Goal: Task Accomplishment & Management: Complete application form

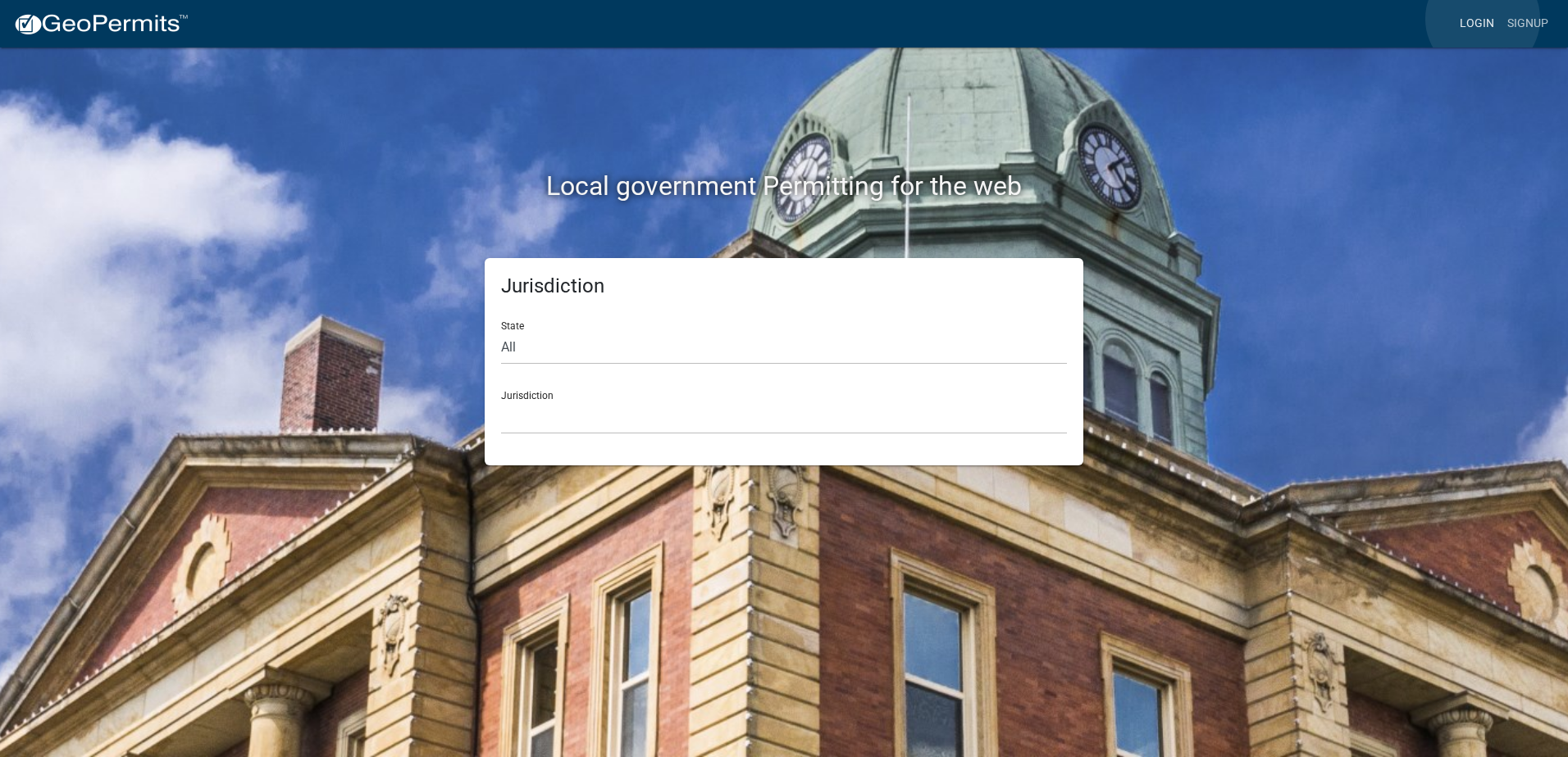
click at [1483, 19] on link "Login" at bounding box center [1477, 24] width 48 height 31
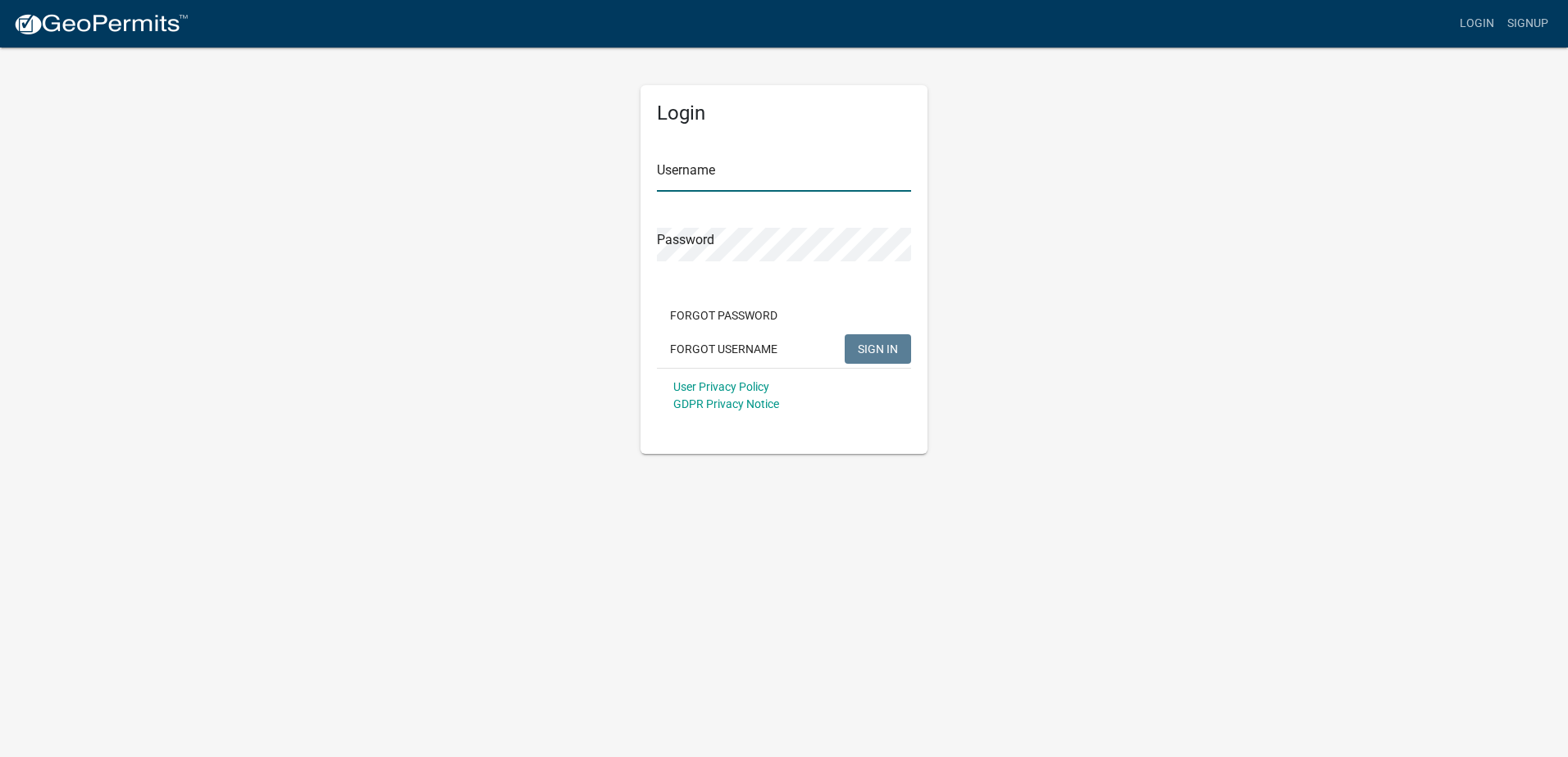
type input "Maeser Plumbing"
click at [888, 348] on span "SIGN IN" at bounding box center [878, 348] width 40 height 13
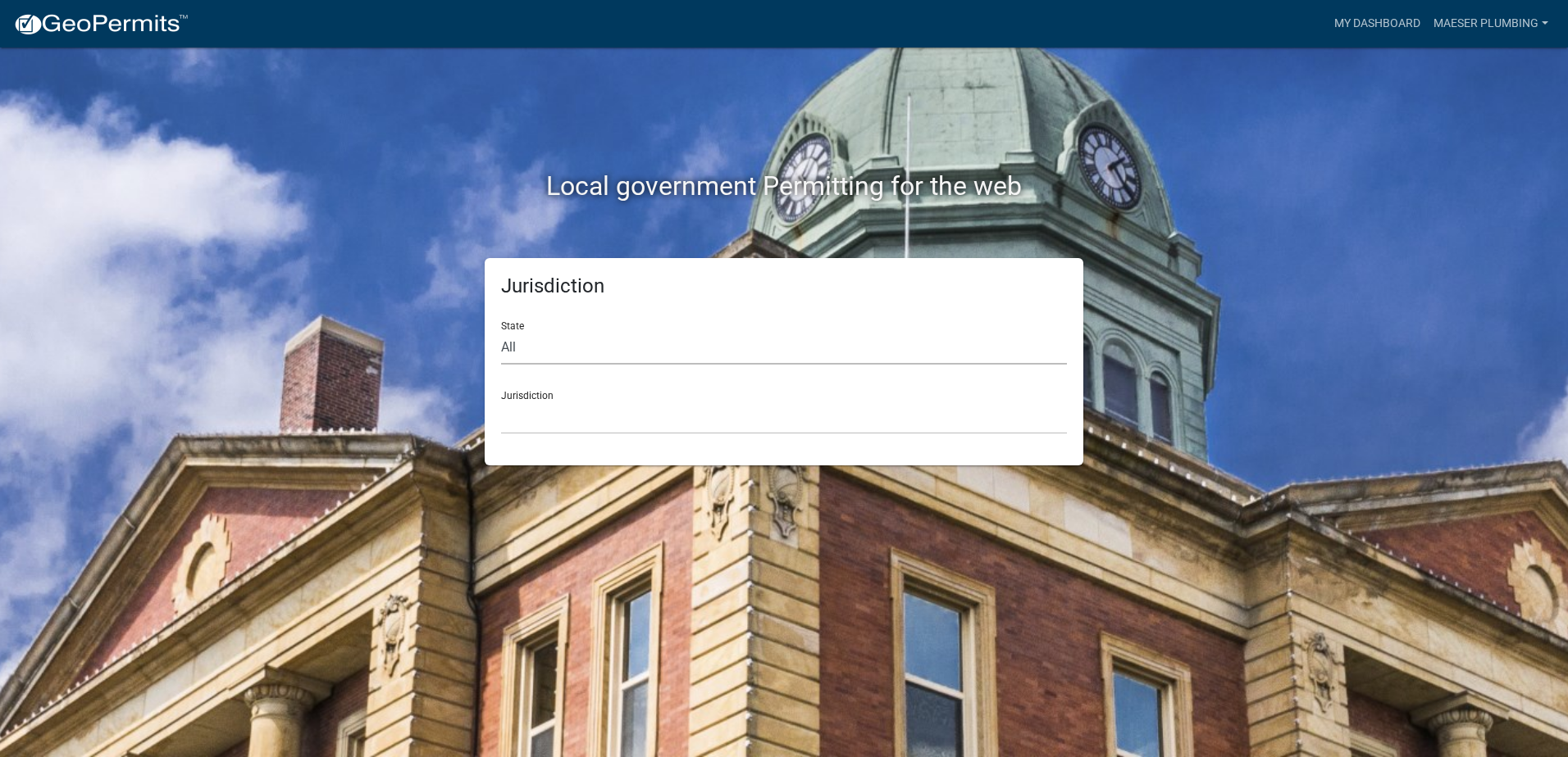
click at [536, 343] on select "All [US_STATE] [US_STATE] [US_STATE] [US_STATE] [US_STATE] [US_STATE] [US_STATE…" at bounding box center [784, 347] width 566 height 34
select select "[US_STATE]"
click at [501, 331] on select "All [US_STATE] [US_STATE] [US_STATE] [US_STATE] [US_STATE] [US_STATE] [US_STATE…" at bounding box center [784, 347] width 566 height 34
click at [559, 403] on select "City of [GEOGRAPHIC_DATA], [US_STATE] City of [GEOGRAPHIC_DATA], [US_STATE] Cit…" at bounding box center [784, 417] width 566 height 34
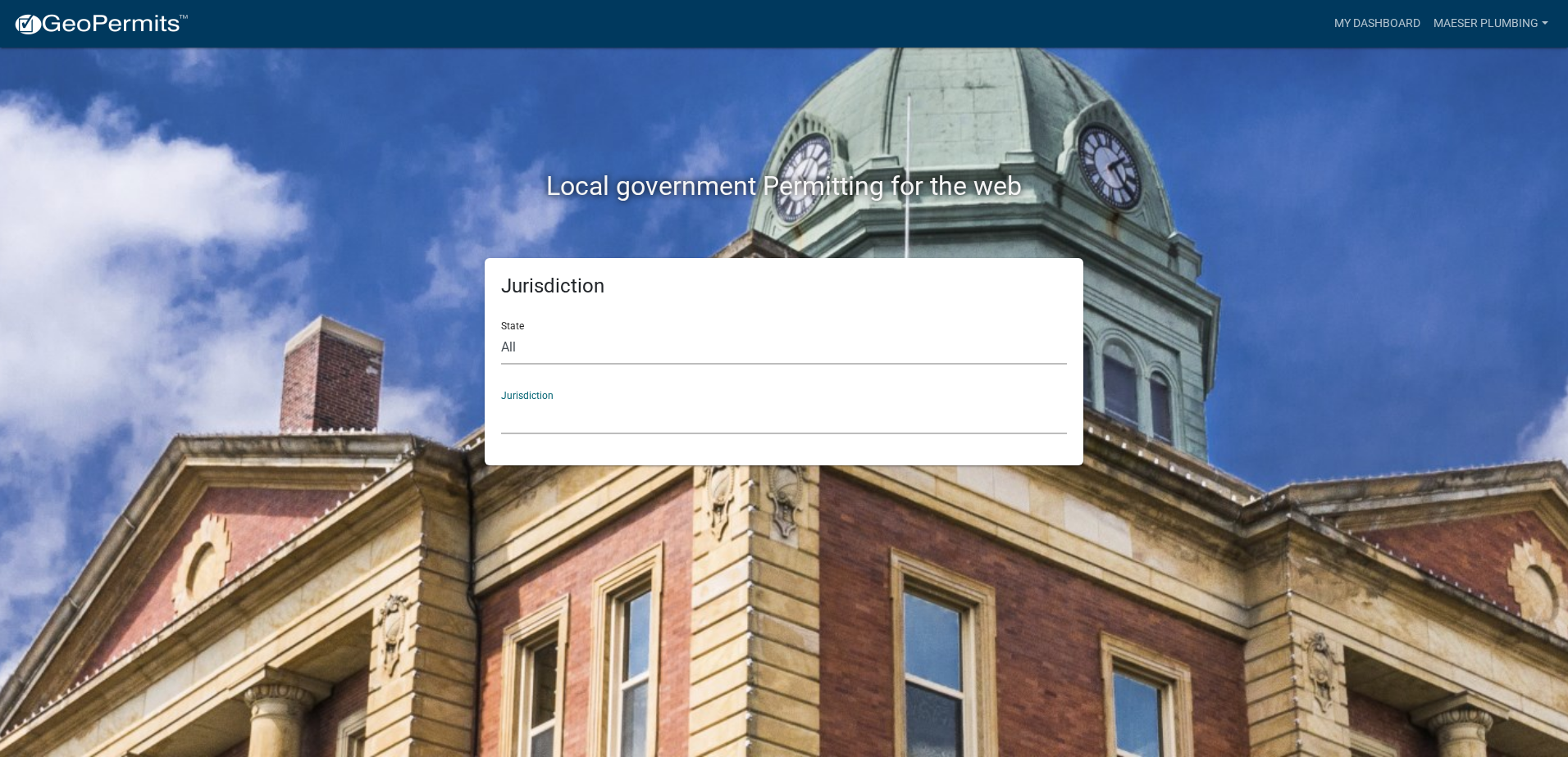
click at [579, 349] on select "All [US_STATE] [US_STATE] [US_STATE] [US_STATE] [US_STATE] [US_STATE] [US_STATE…" at bounding box center [784, 347] width 566 height 34
click at [572, 416] on select "City of [GEOGRAPHIC_DATA], [US_STATE] City of [GEOGRAPHIC_DATA], [US_STATE] Cit…" at bounding box center [784, 417] width 566 height 34
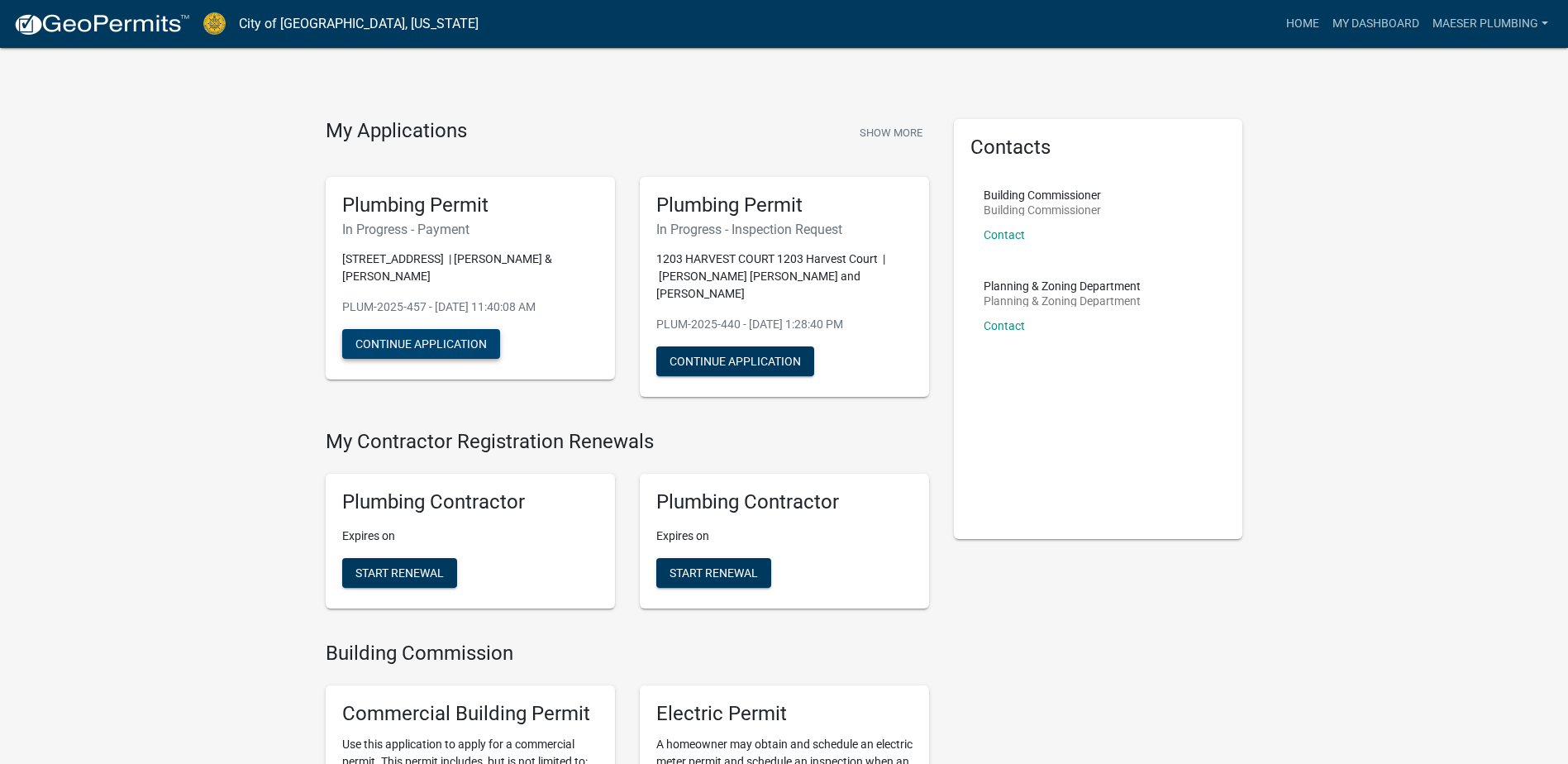
click at [438, 329] on button "Continue Application" at bounding box center [421, 344] width 158 height 30
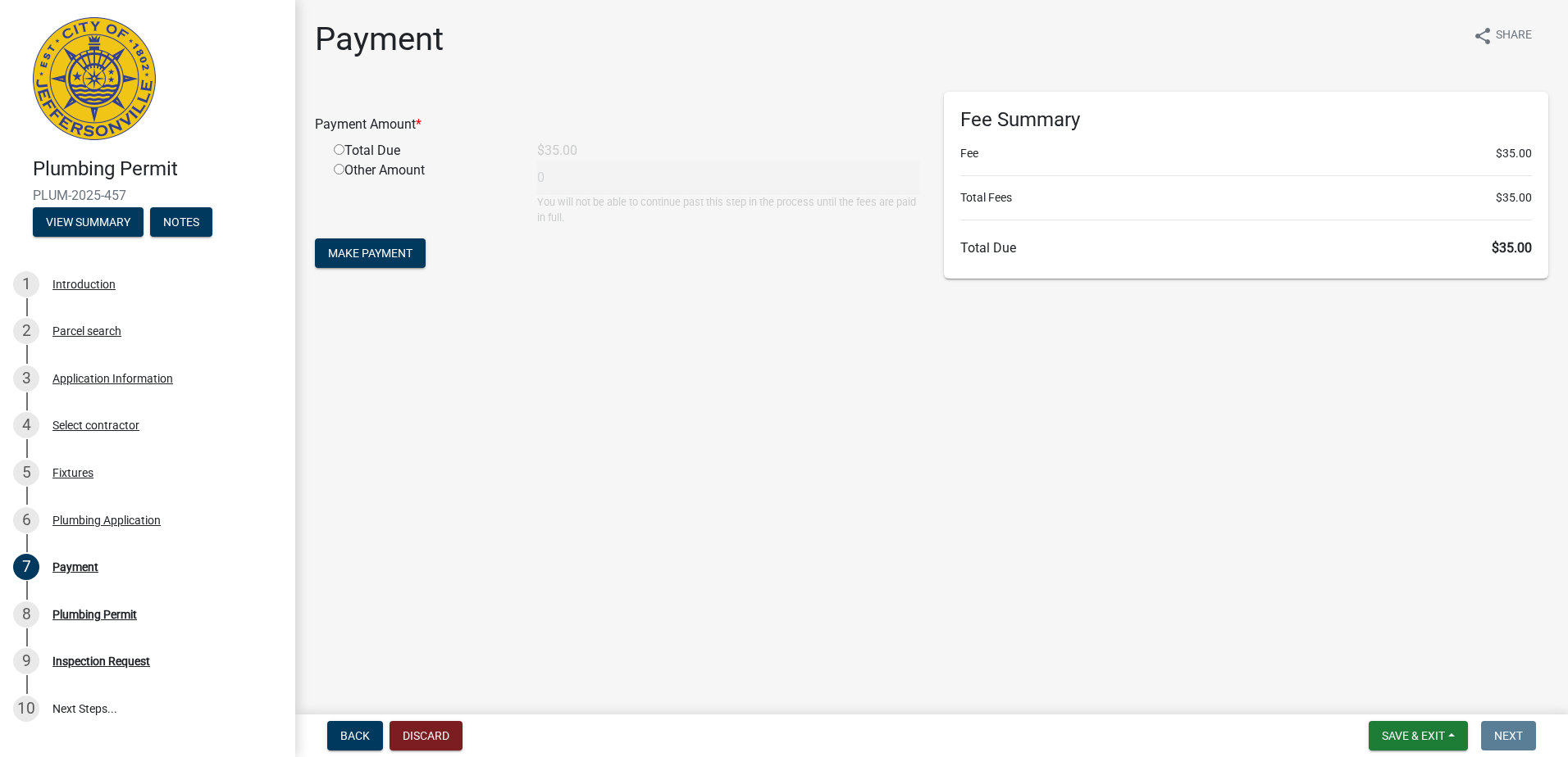
click at [340, 145] on input "radio" at bounding box center [339, 150] width 11 height 11
radio input "true"
type input "35"
click at [414, 251] on button "Make Payment" at bounding box center [370, 254] width 110 height 29
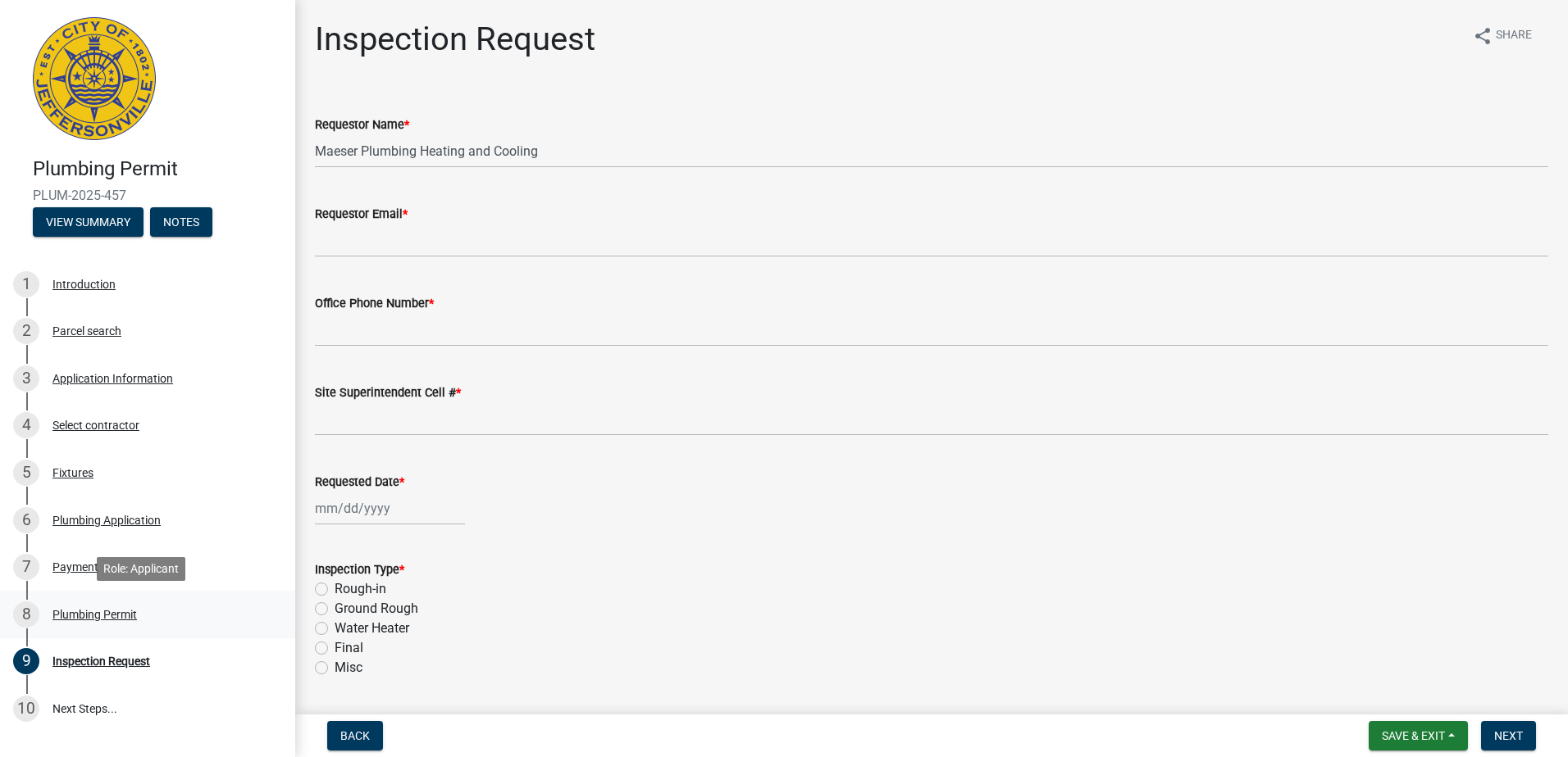
click at [100, 615] on div "Plumbing Permit" at bounding box center [95, 615] width 85 height 11
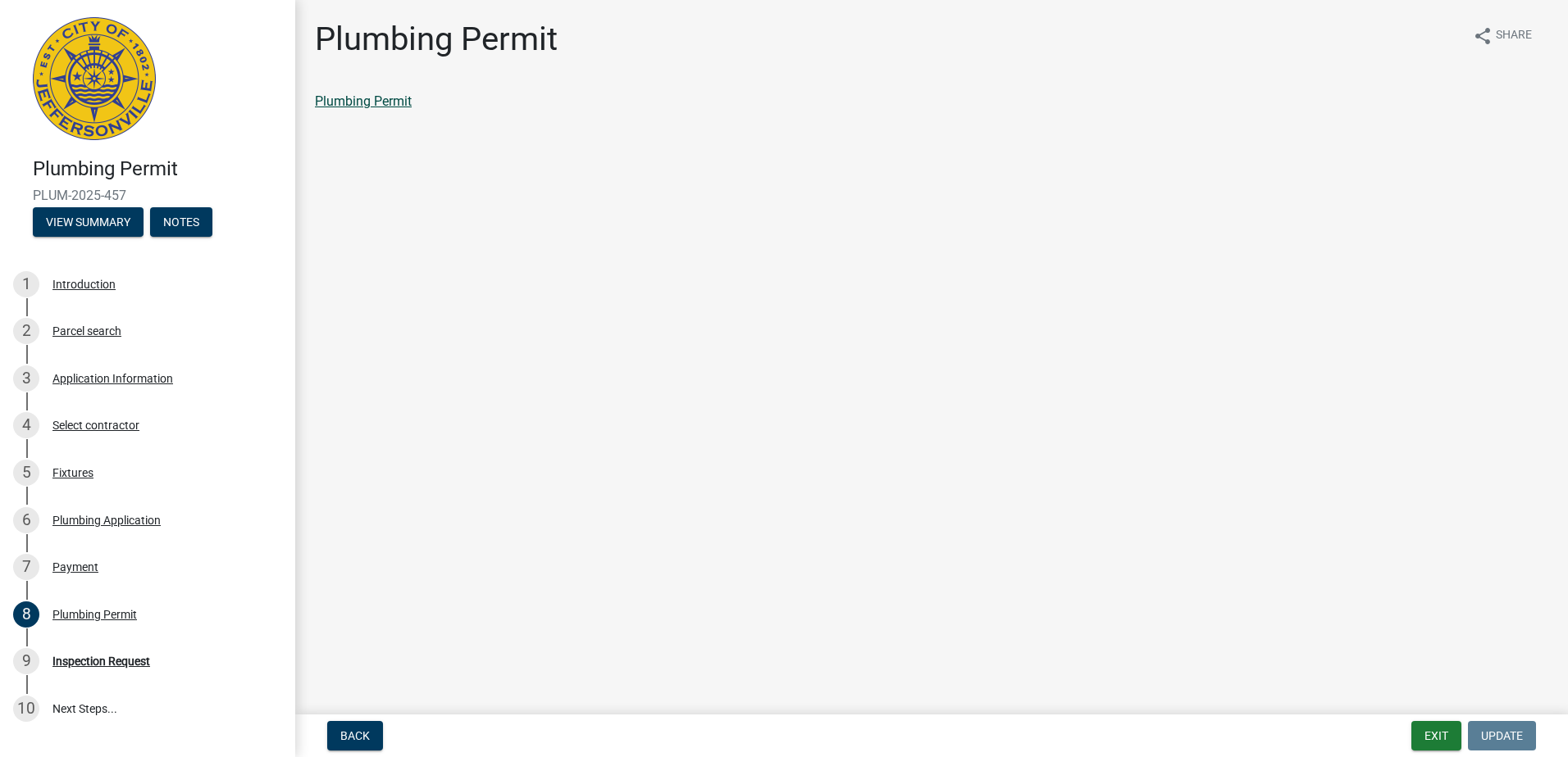
click at [369, 97] on link "Plumbing Permit" at bounding box center [363, 101] width 97 height 16
click at [1445, 731] on button "Exit" at bounding box center [1436, 736] width 50 height 29
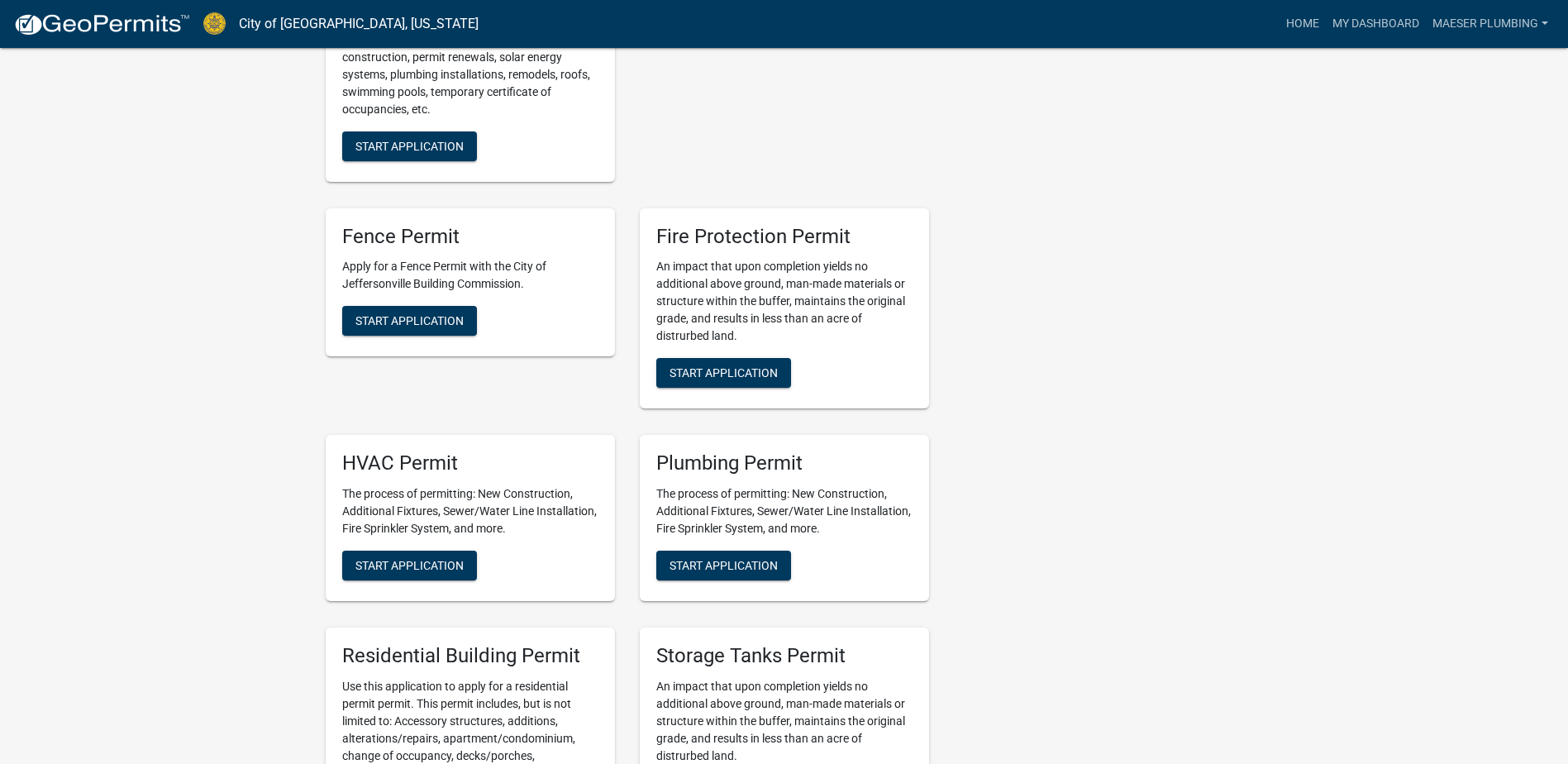
scroll to position [827, 0]
click at [692, 558] on span "Start Application" at bounding box center [724, 565] width 108 height 13
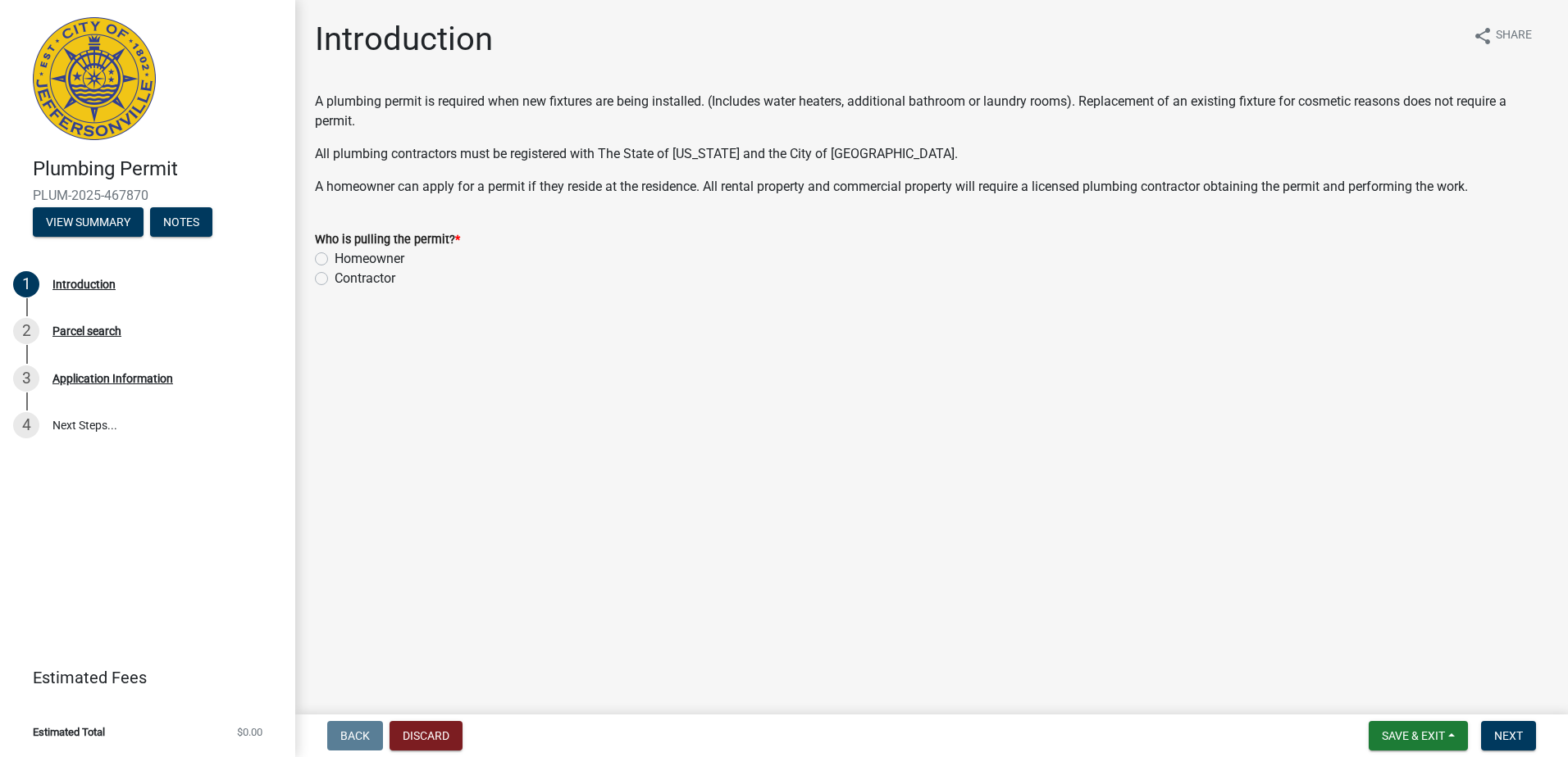
click at [335, 277] on label "Contractor" at bounding box center [365, 278] width 61 height 19
click at [335, 277] on input "Contractor" at bounding box center [340, 275] width 11 height 11
radio input "true"
click at [1497, 728] on button "Next" at bounding box center [1508, 736] width 55 height 29
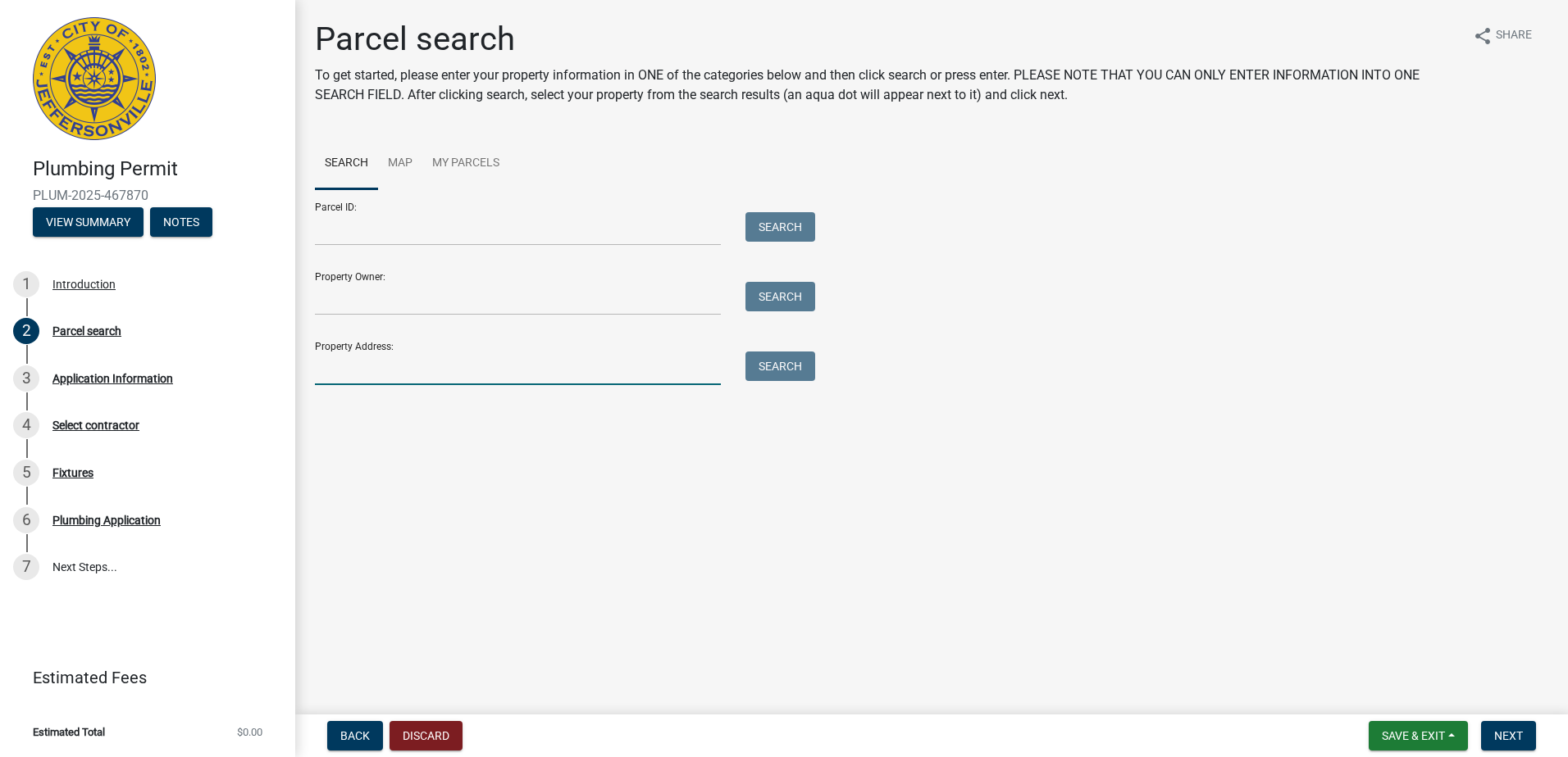
click at [370, 367] on input "Property Address:" at bounding box center [518, 368] width 406 height 34
type input "2510 Dunbar Drive"
click at [790, 367] on button "Search" at bounding box center [780, 367] width 70 height 29
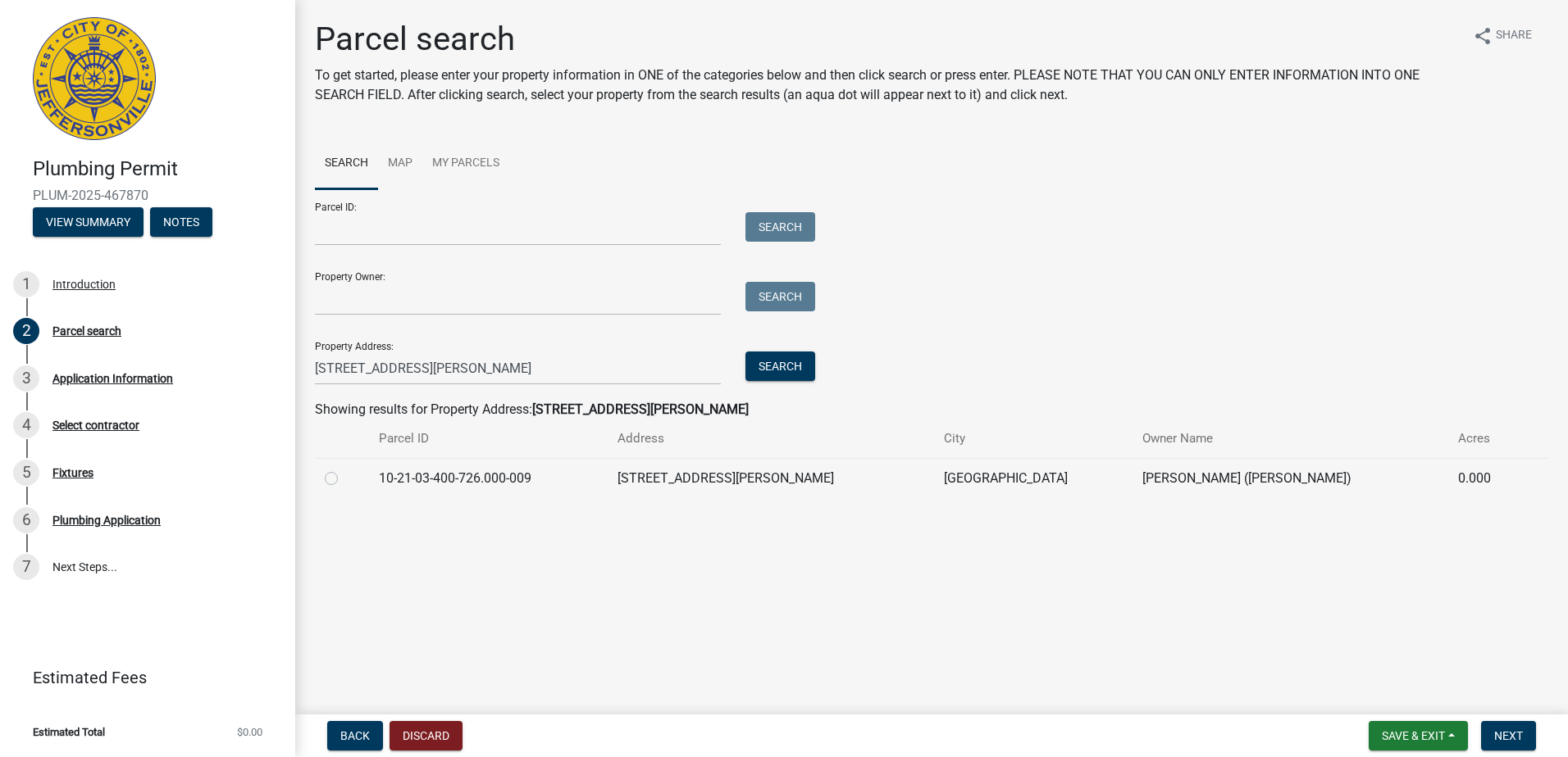
click at [345, 469] on label at bounding box center [345, 469] width 0 height 0
click at [345, 477] on input "radio" at bounding box center [350, 474] width 11 height 11
radio input "true"
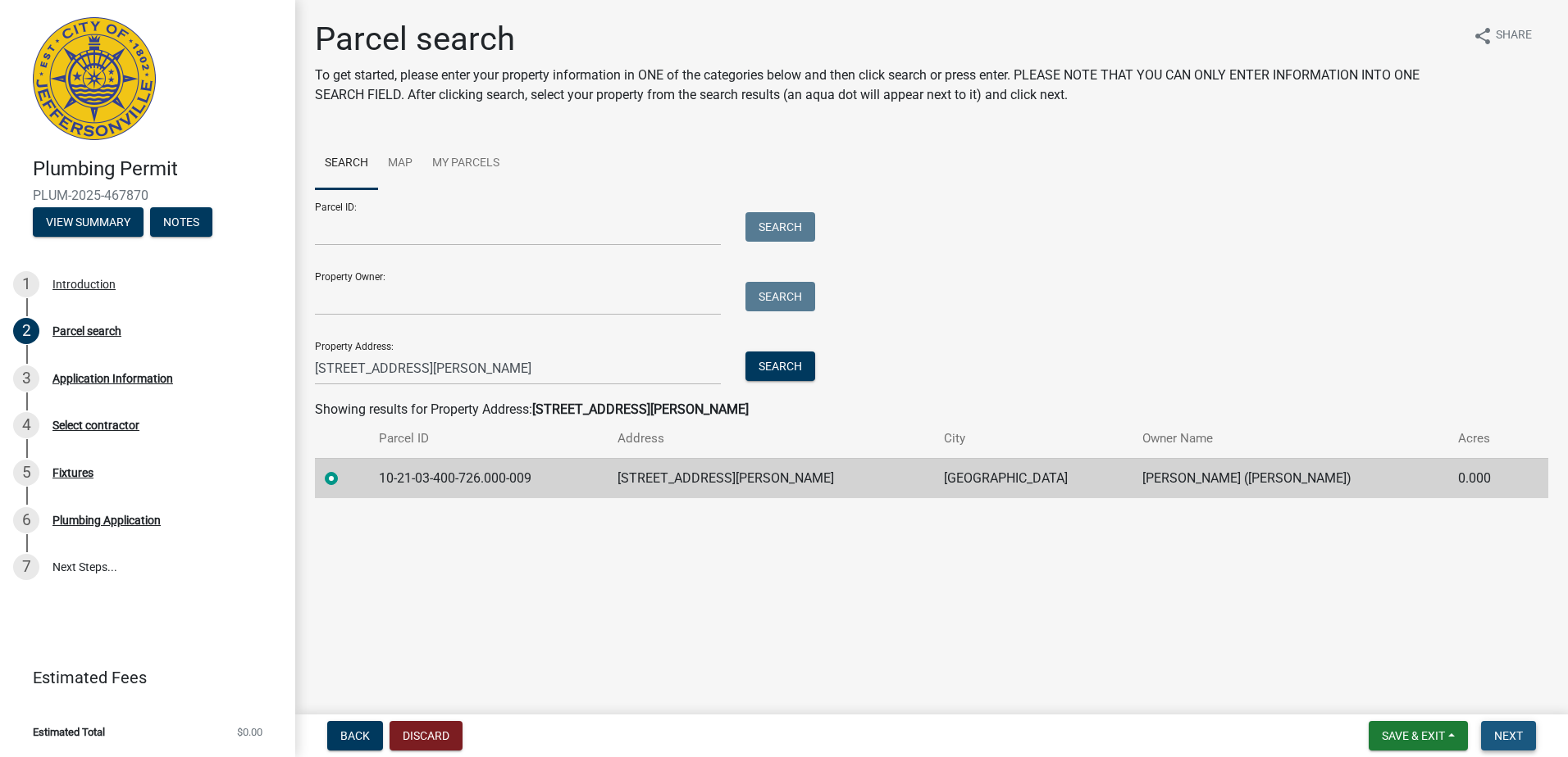
click at [1508, 733] on span "Next" at bounding box center [1507, 736] width 28 height 13
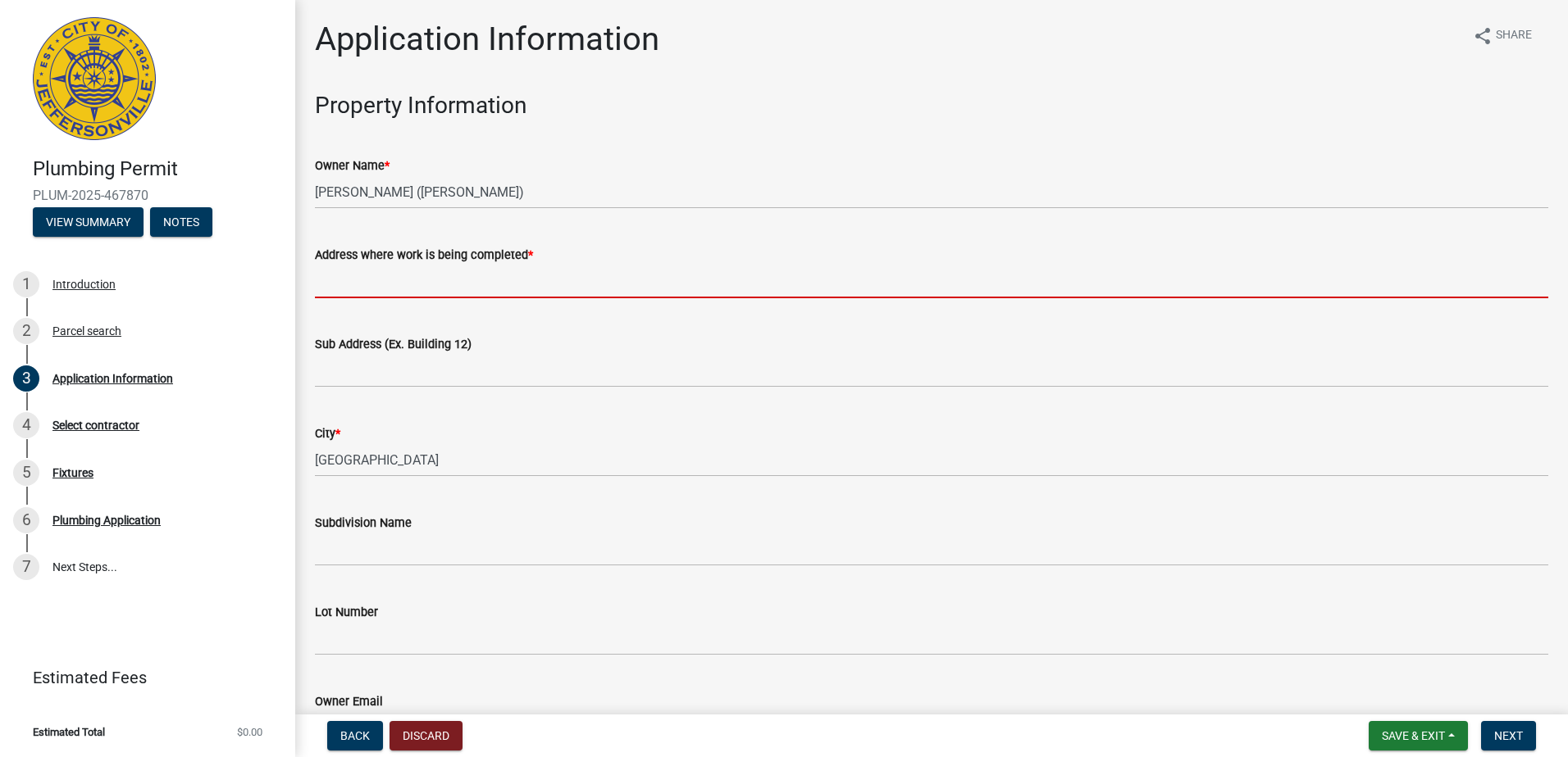
click at [389, 291] on input "Address where work is being completed *" at bounding box center [932, 281] width 1233 height 34
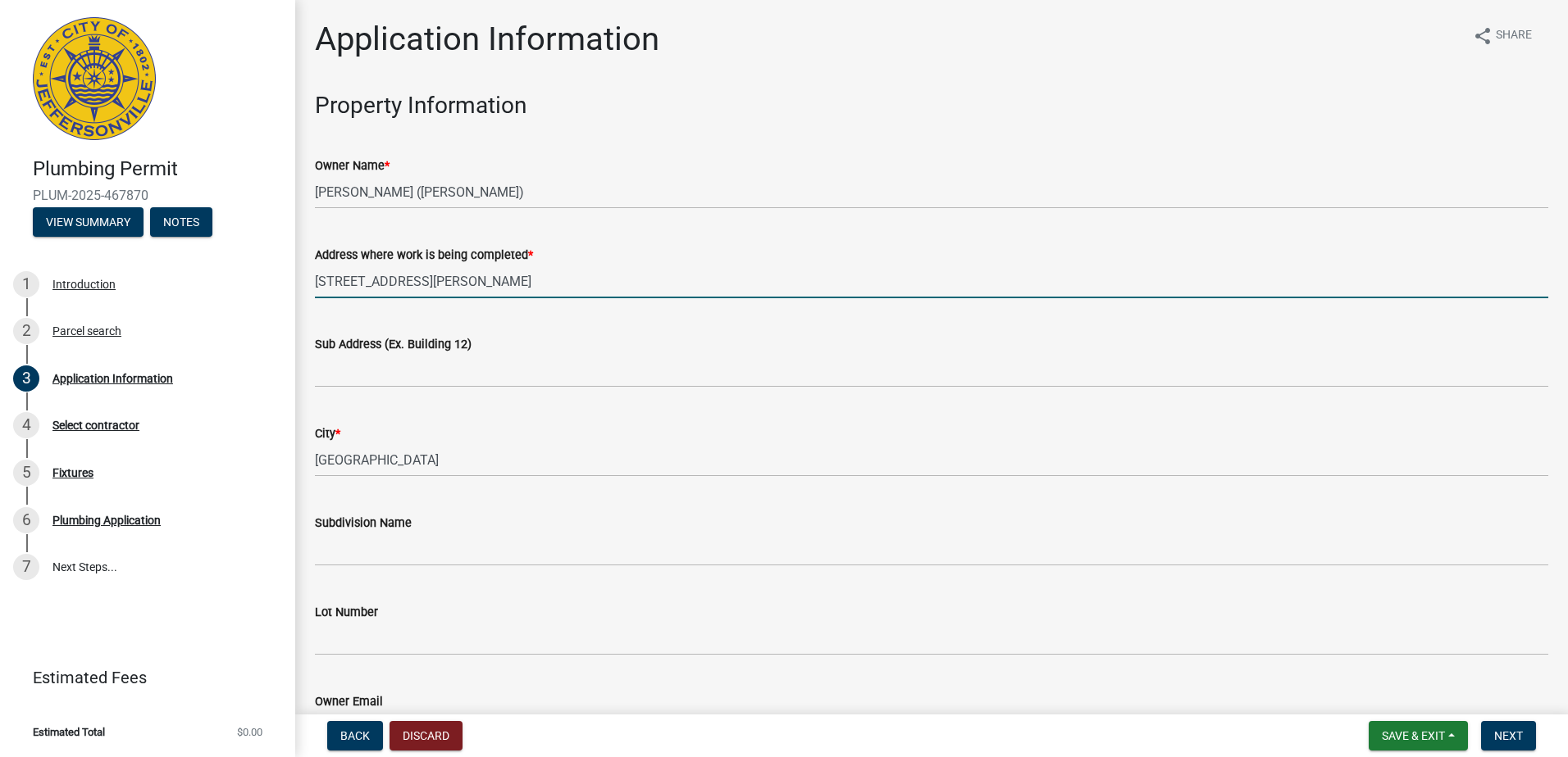
type input "2510 Dunbar Drive"
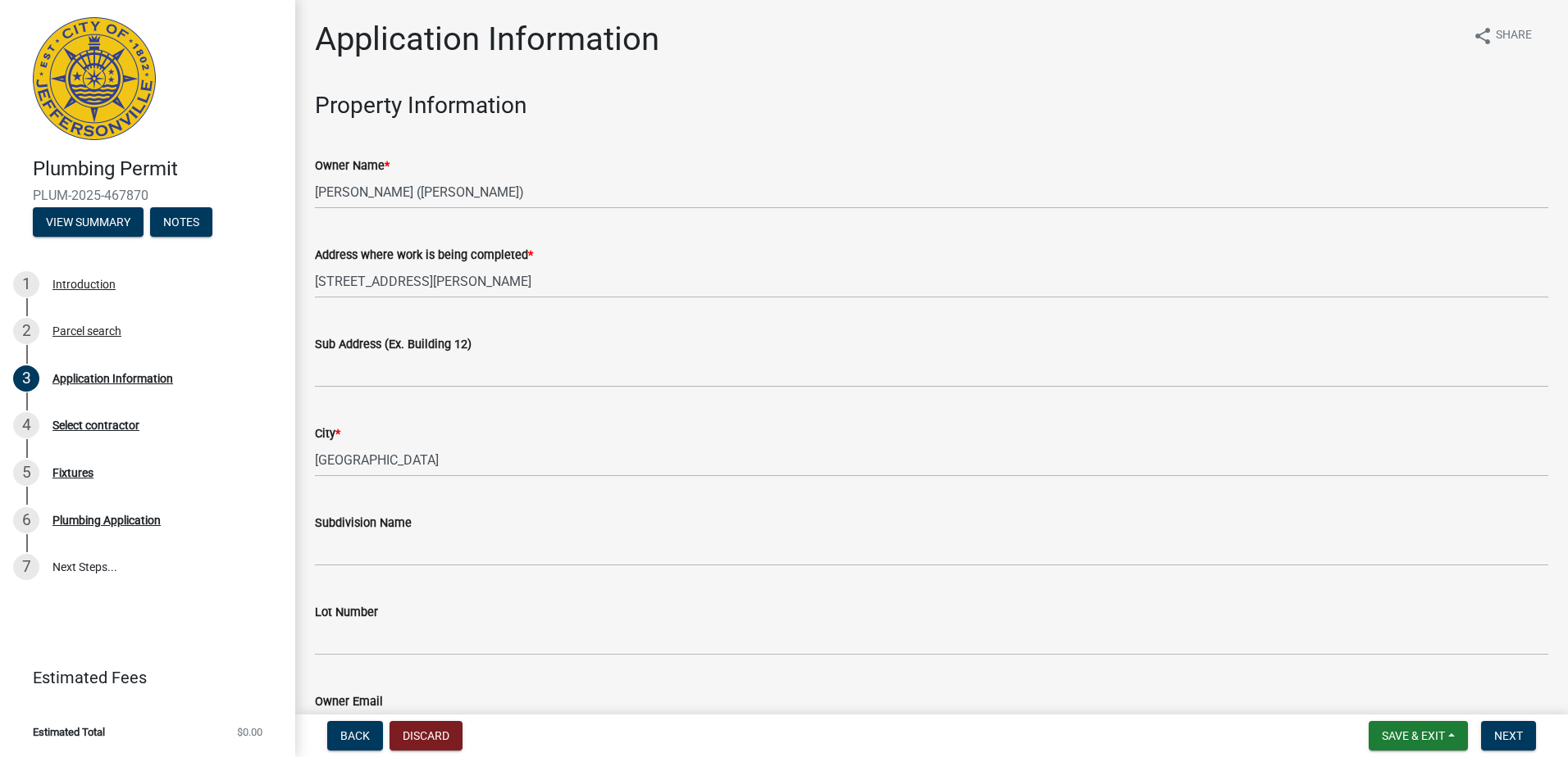
scroll to position [374, 0]
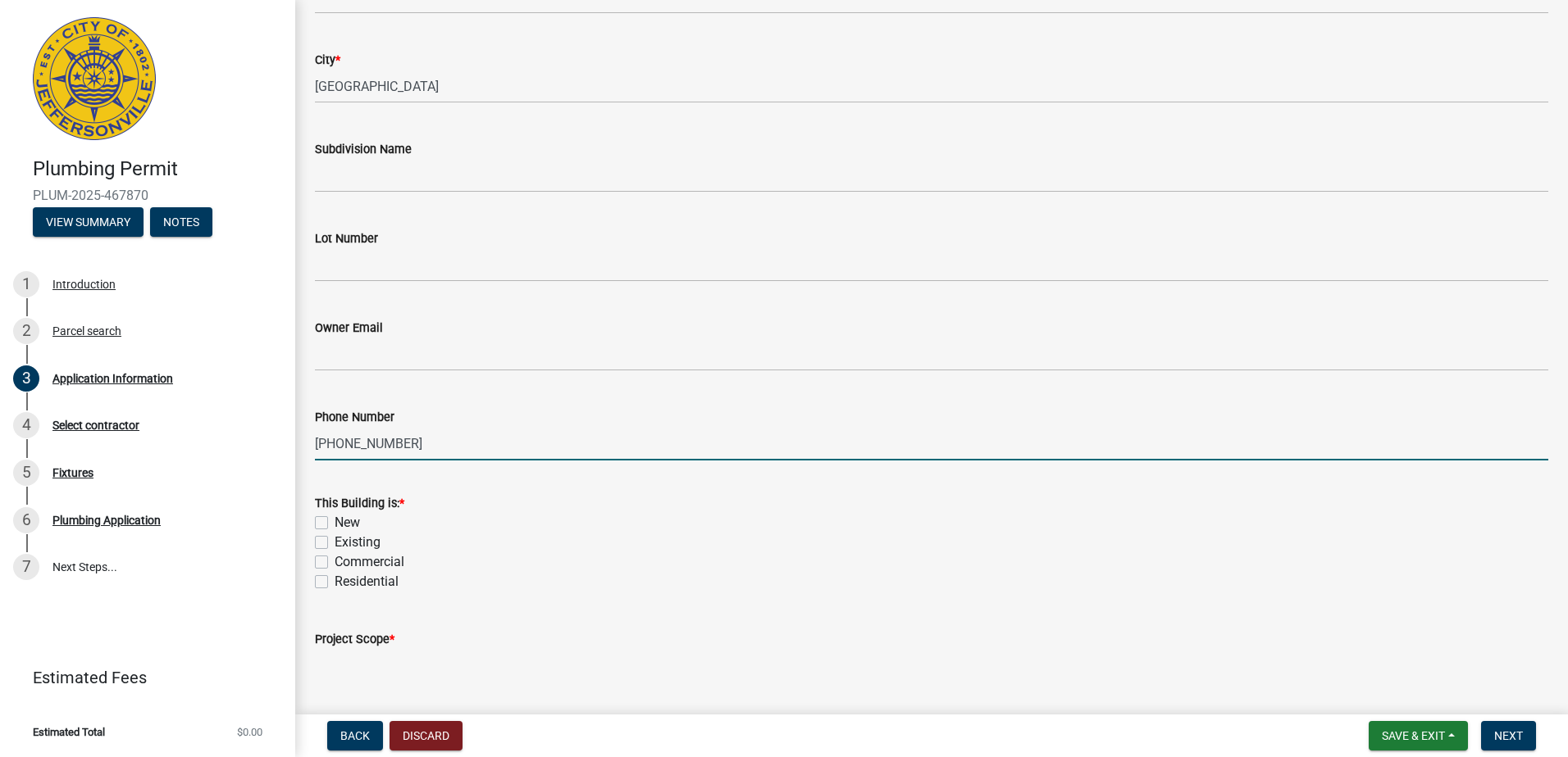
type input "502-821-9214"
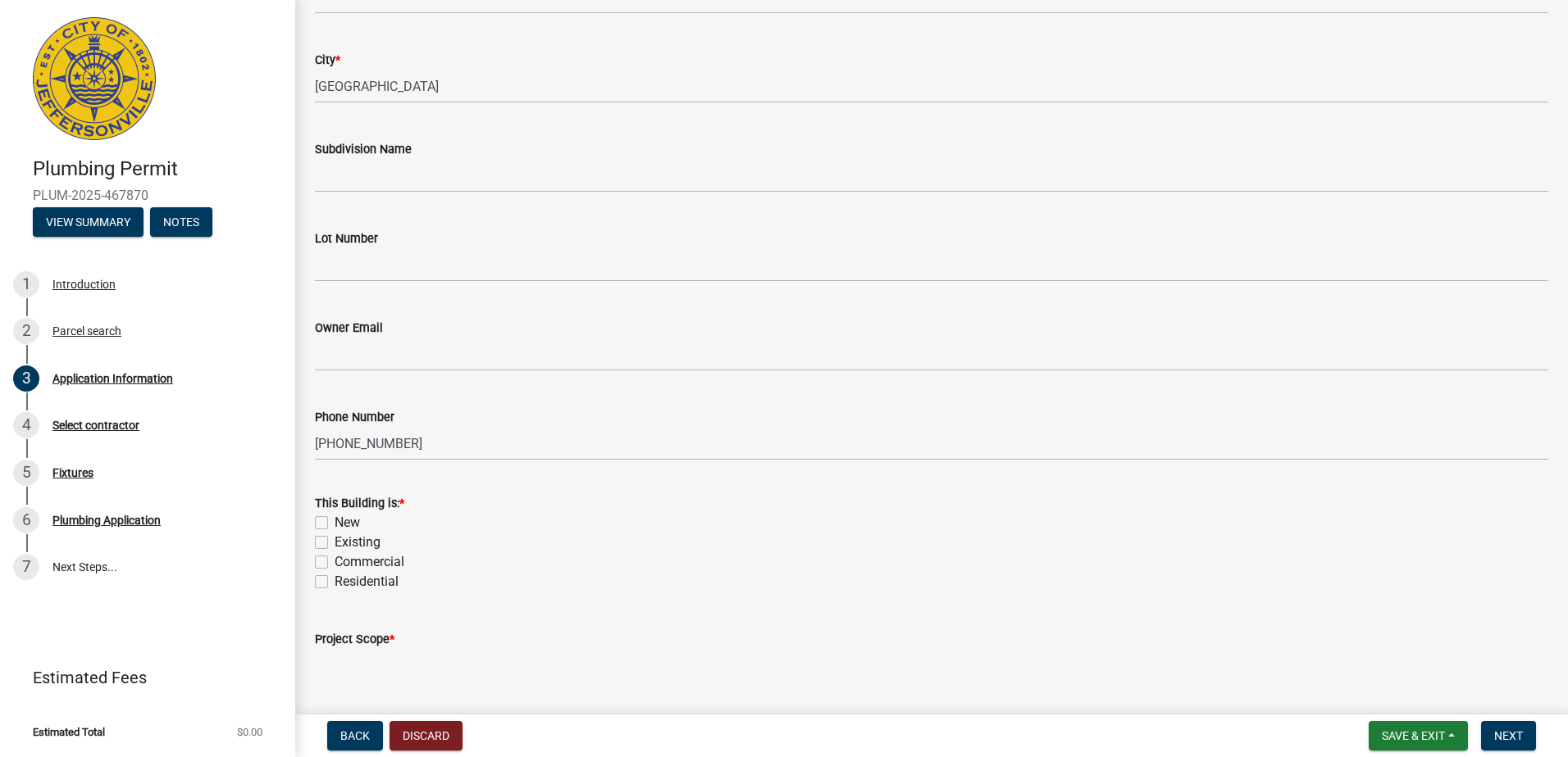
click at [335, 537] on label "Existing" at bounding box center [358, 542] width 46 height 19
click at [335, 537] on input "Existing" at bounding box center [340, 538] width 11 height 11
checkbox input "true"
checkbox input "false"
checkbox input "true"
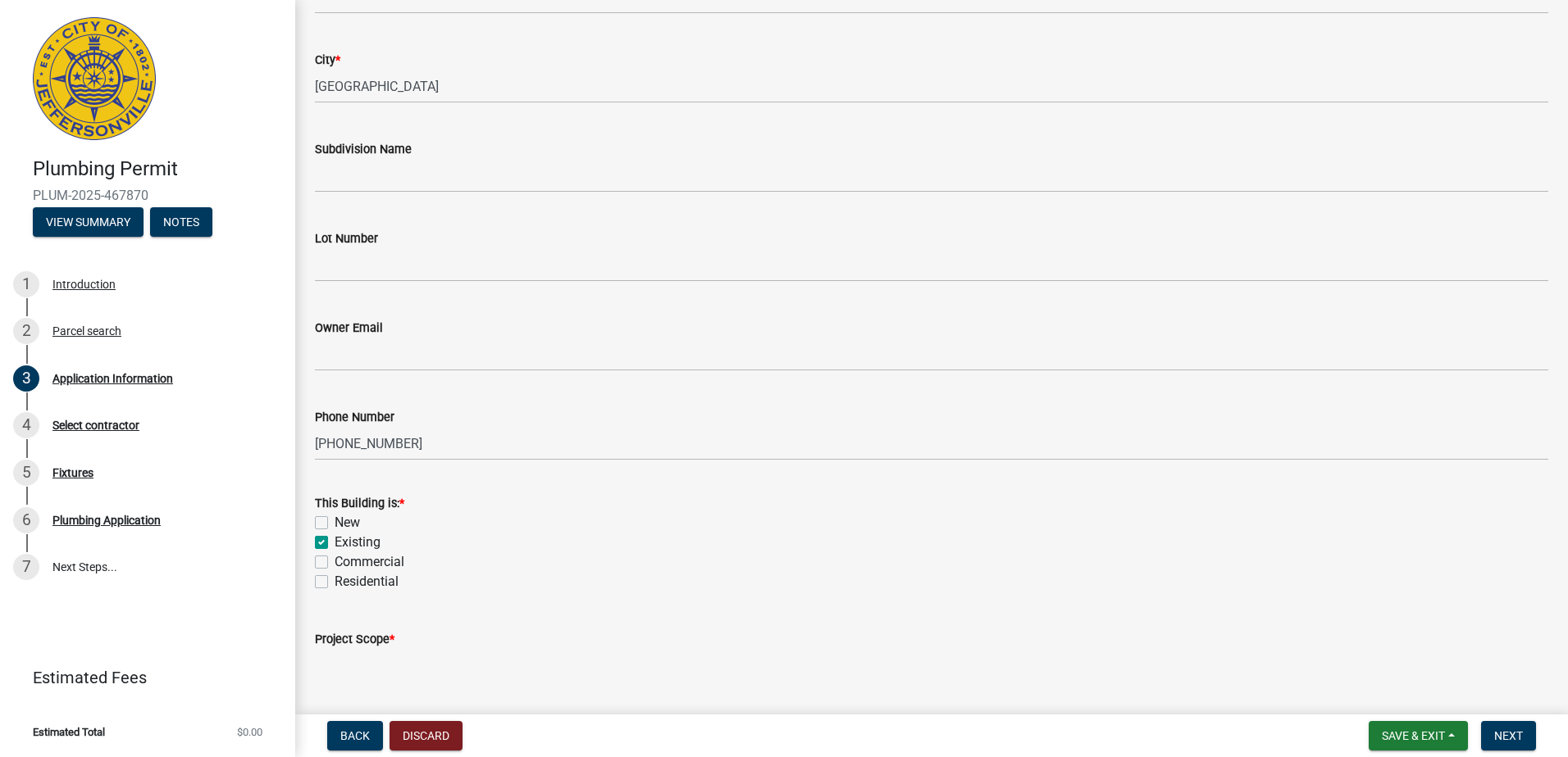
checkbox input "false"
click at [342, 666] on textarea "Project Scope *" at bounding box center [932, 688] width 1233 height 77
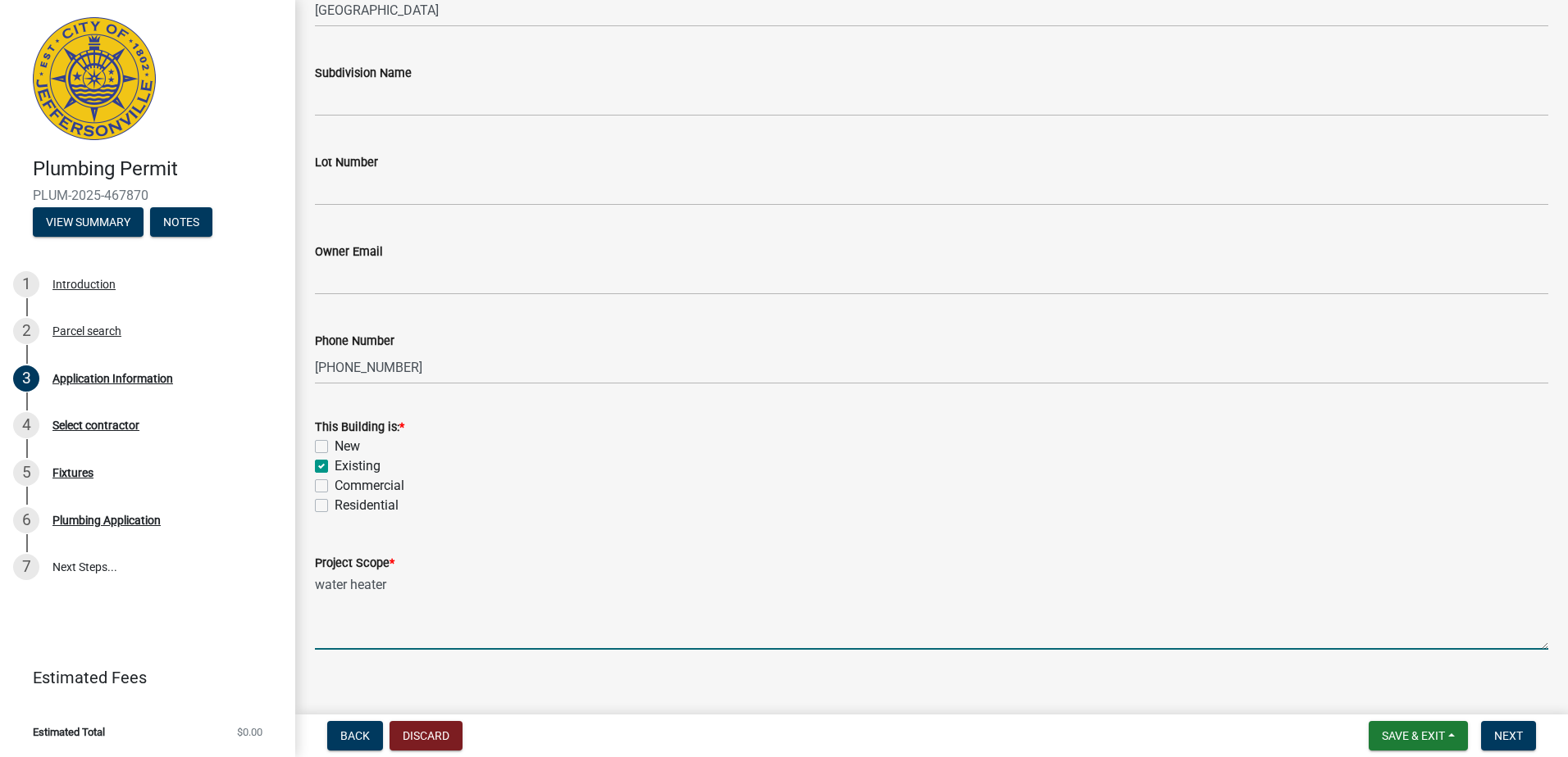
scroll to position [469, 0]
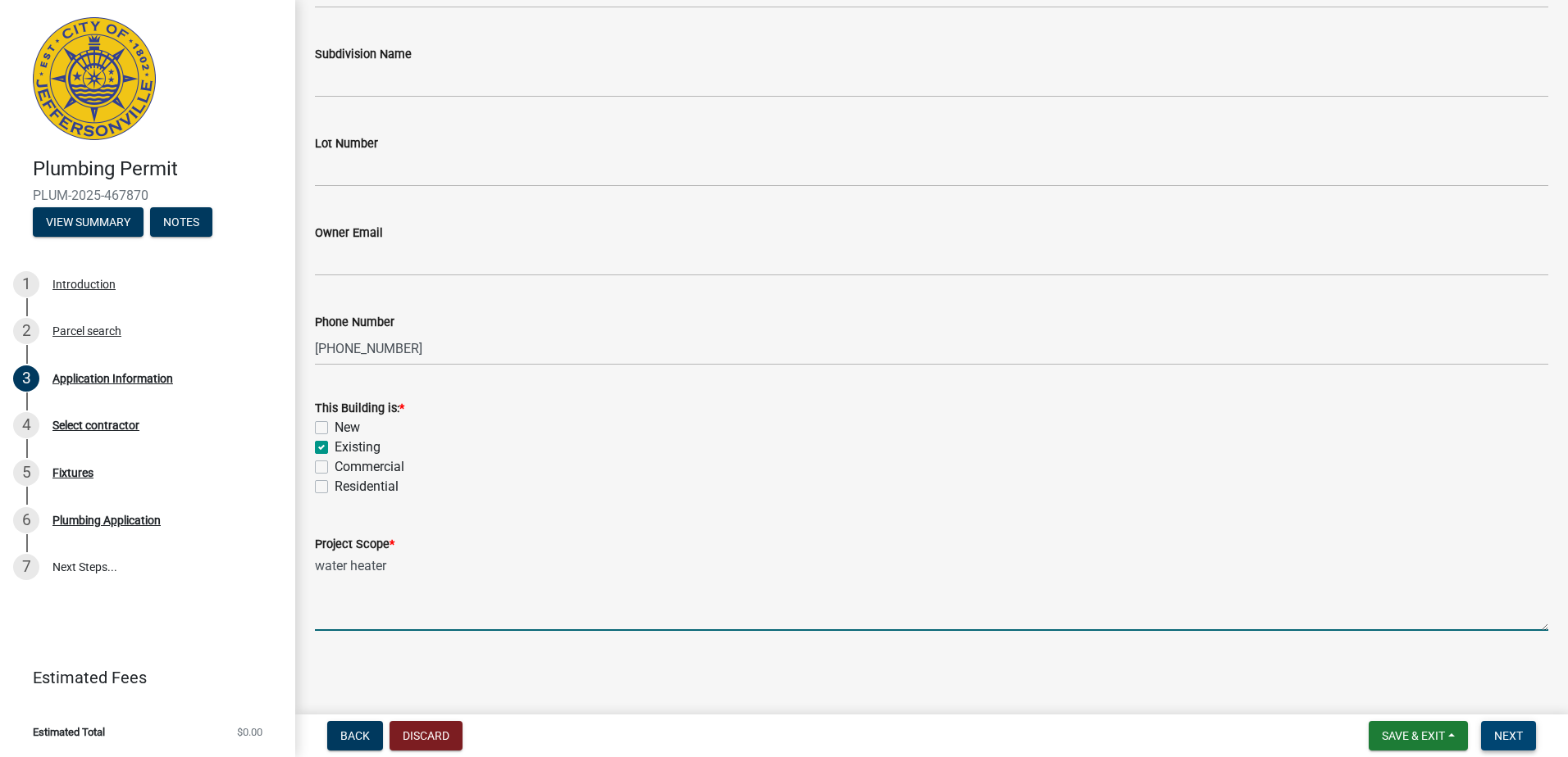
type textarea "water heater"
click at [1526, 743] on button "Next" at bounding box center [1508, 736] width 55 height 29
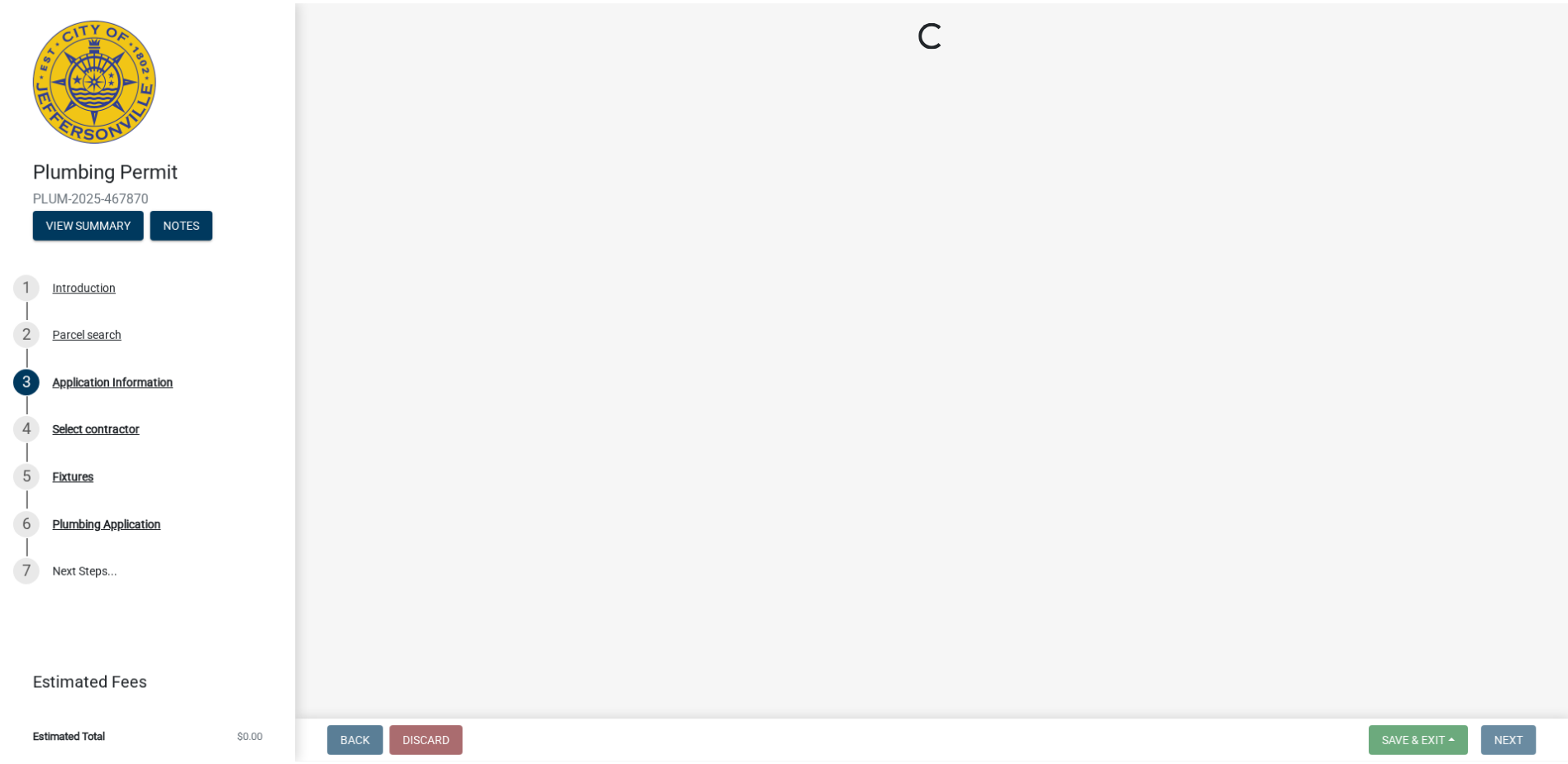
scroll to position [0, 0]
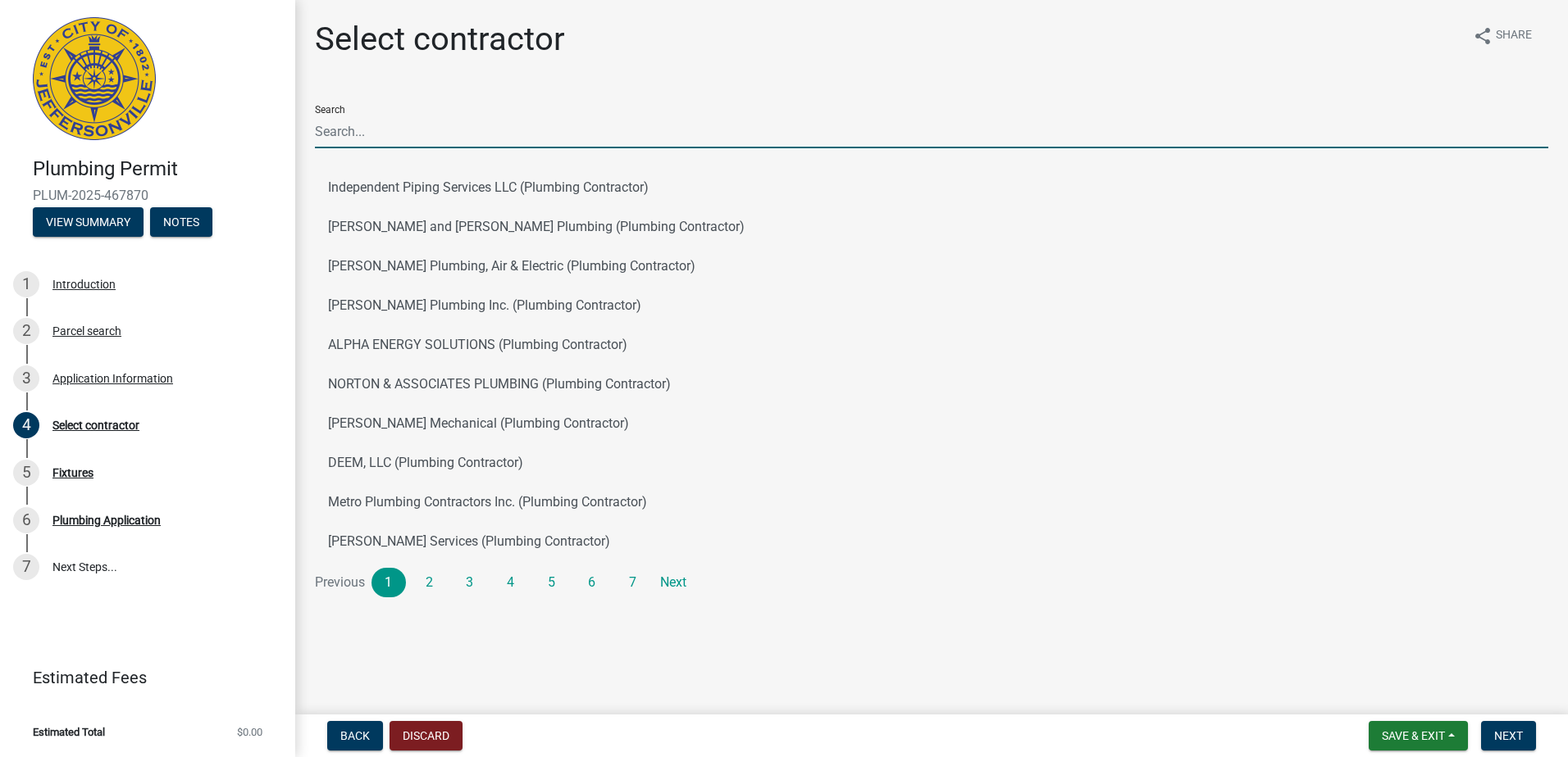
click at [394, 135] on input "Search" at bounding box center [932, 131] width 1233 height 34
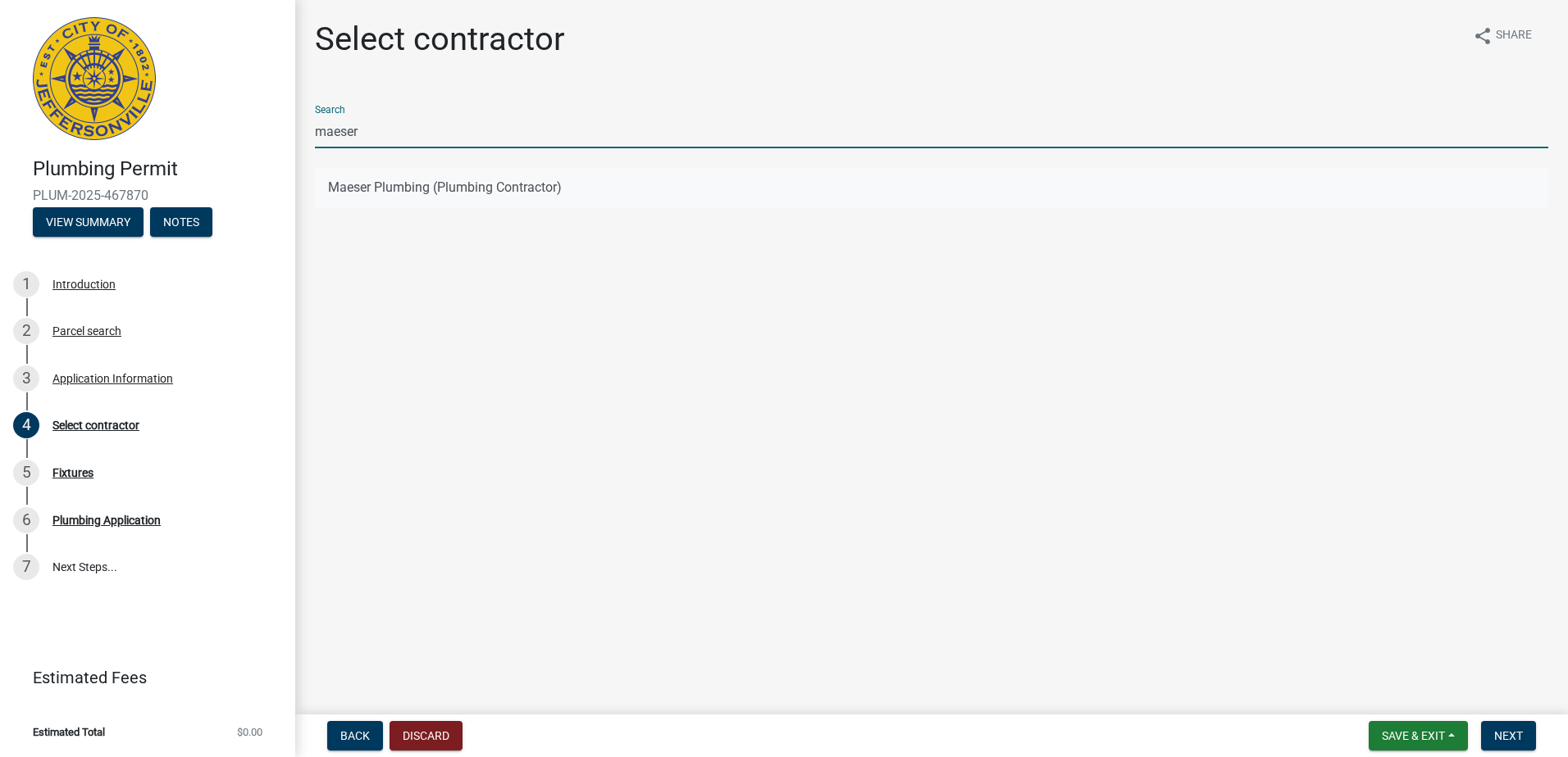
type input "maeser"
click at [332, 182] on button "Maeser Plumbing (Plumbing Contractor)" at bounding box center [932, 187] width 1233 height 40
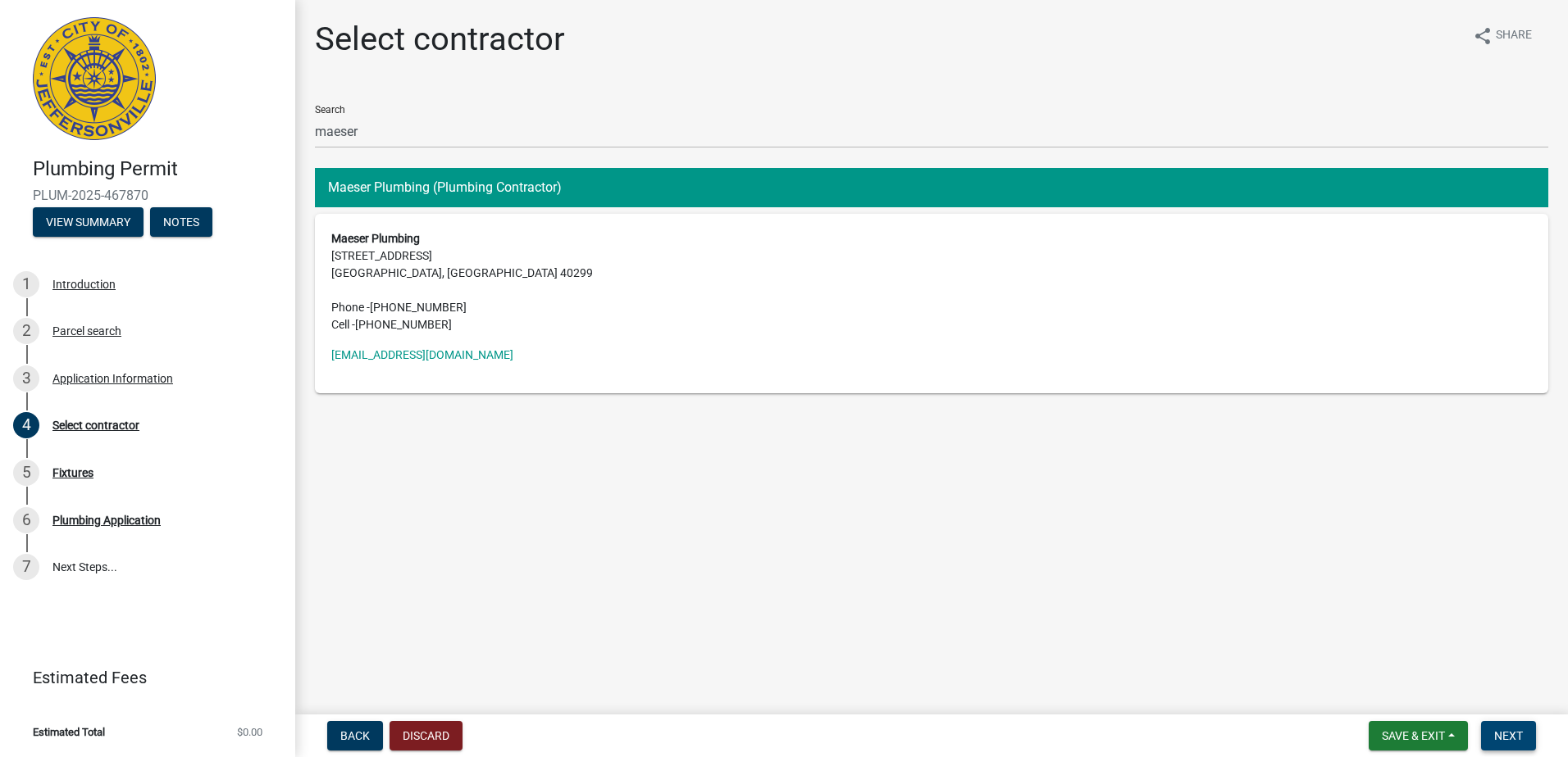
click at [1521, 729] on span "Next" at bounding box center [1507, 736] width 28 height 13
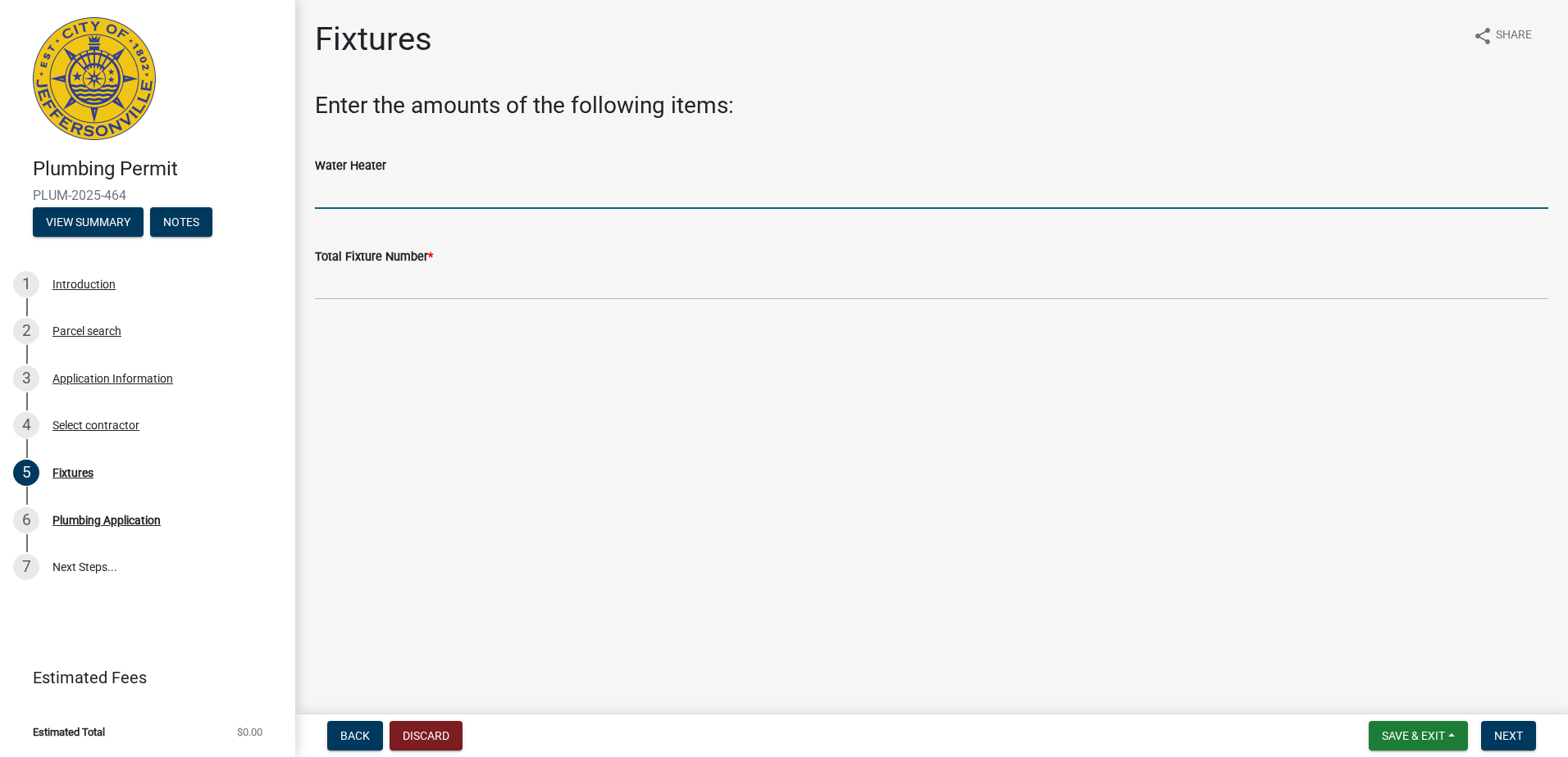
click at [420, 193] on input "text" at bounding box center [932, 192] width 1233 height 34
type input "1"
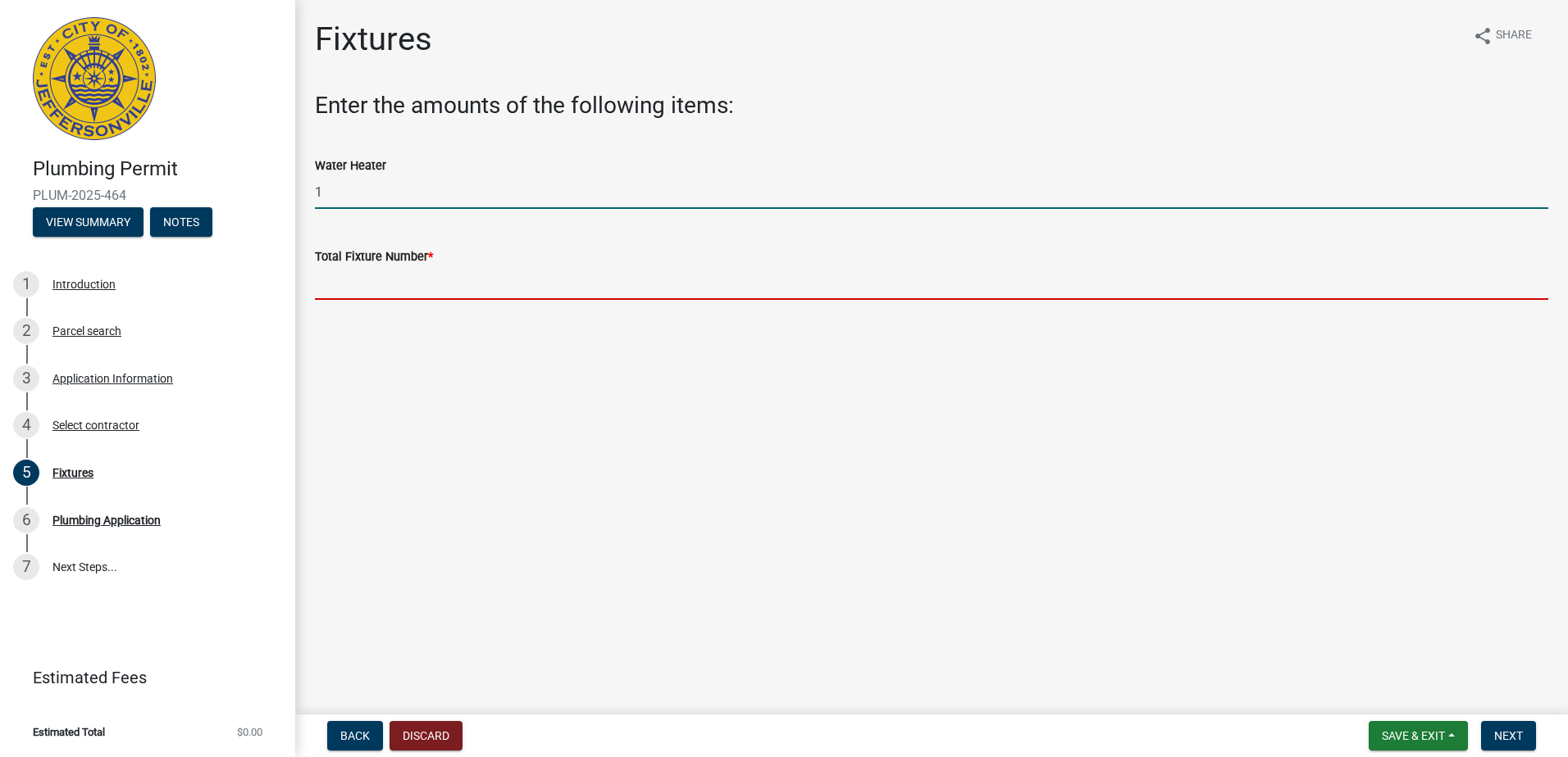
type input "1"
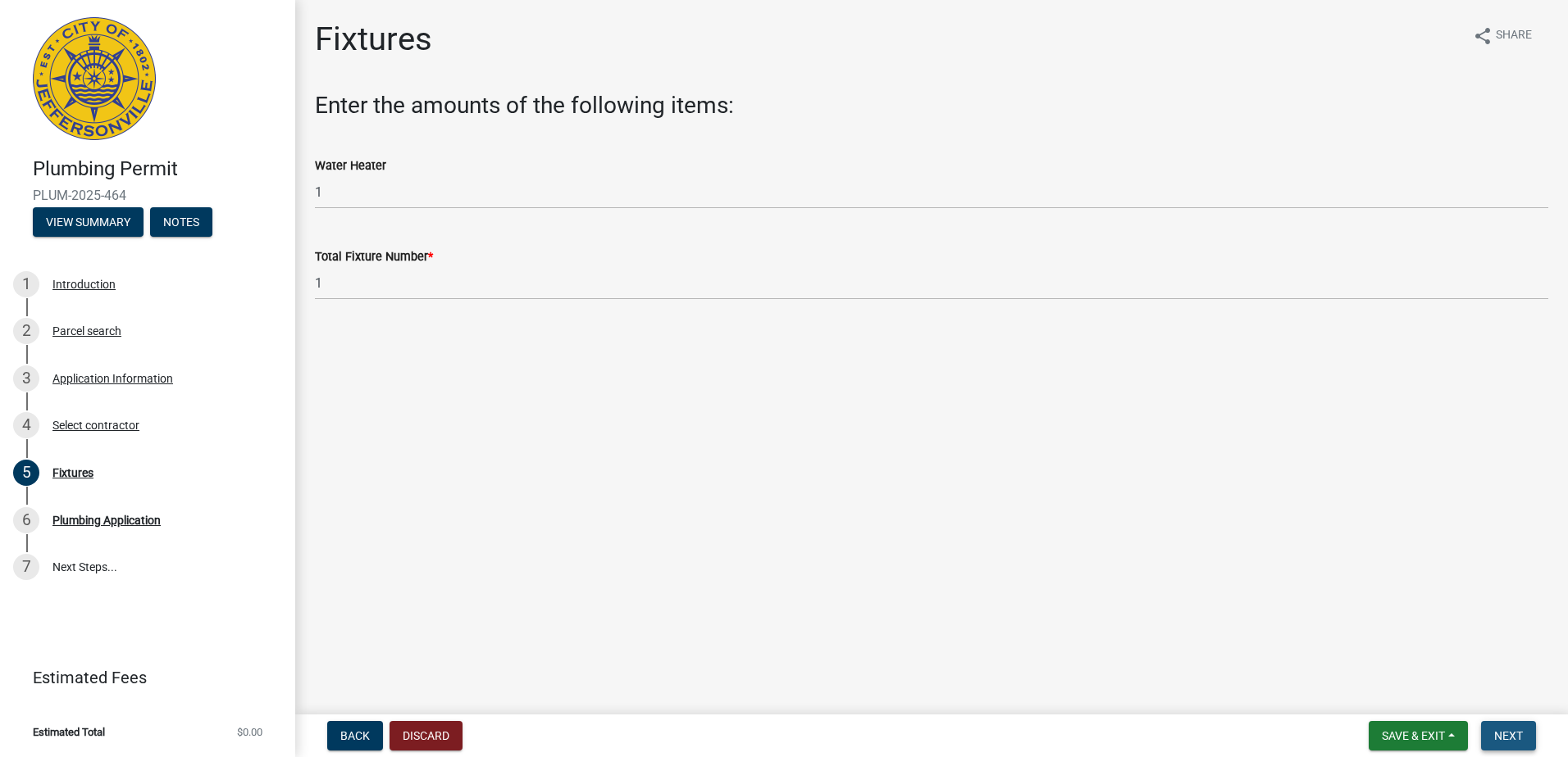
click at [1525, 740] on button "Next" at bounding box center [1508, 736] width 55 height 29
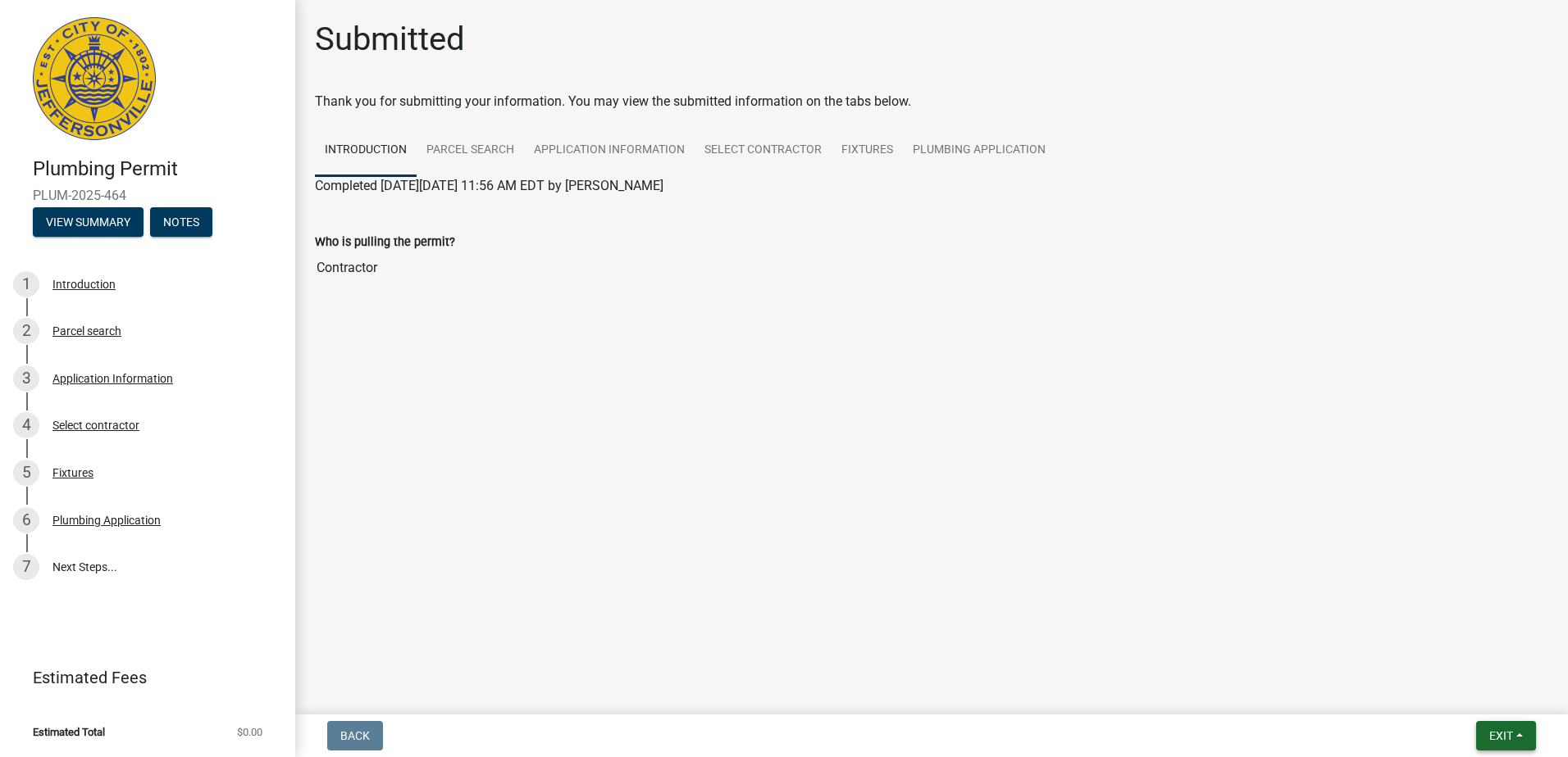
click at [1518, 729] on button "Exit" at bounding box center [1506, 736] width 60 height 29
click at [1483, 685] on button "Save & Exit" at bounding box center [1470, 693] width 131 height 40
